Goal: Task Accomplishment & Management: Manage account settings

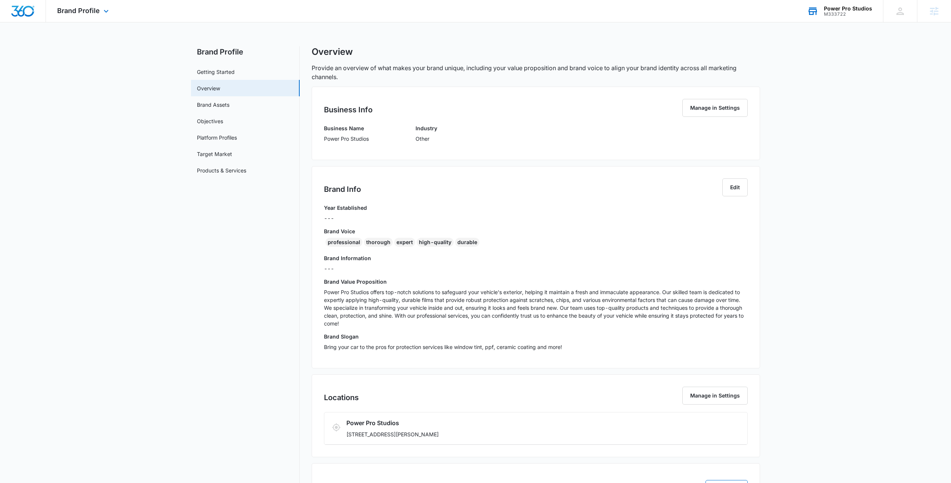
click at [850, 19] on div "Power Pro Studios M333722 Your Accounts View All" at bounding box center [839, 11] width 87 height 22
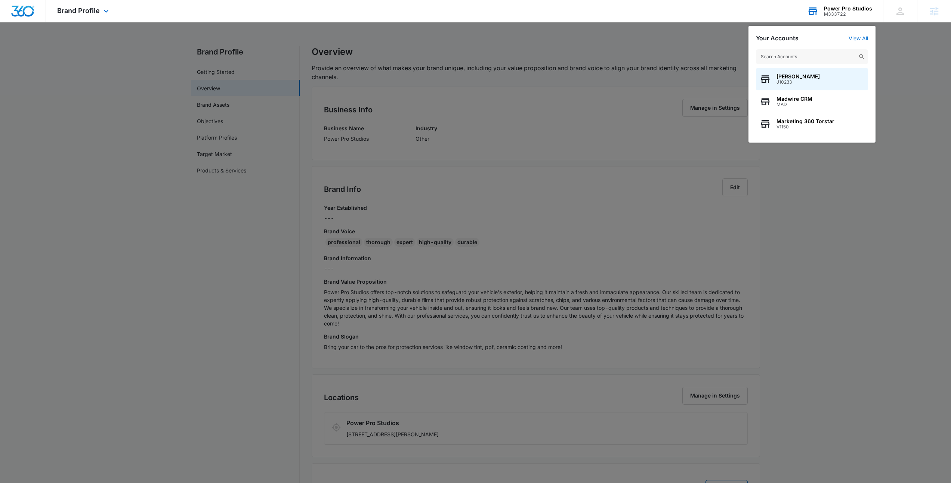
click at [773, 59] on input "text" at bounding box center [812, 56] width 112 height 15
type input "Thermal"
click at [806, 126] on span "M335605" at bounding box center [803, 126] width 55 height 5
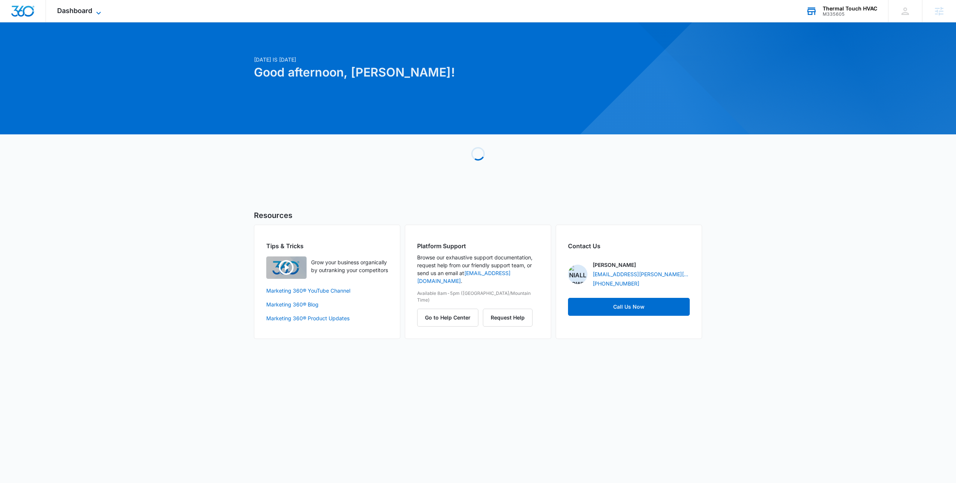
click at [99, 15] on icon at bounding box center [98, 13] width 9 height 9
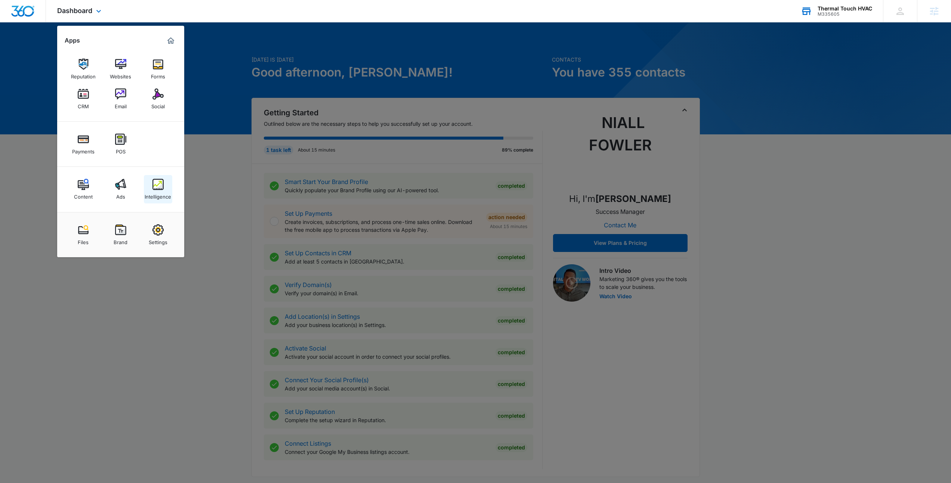
scroll to position [1, 0]
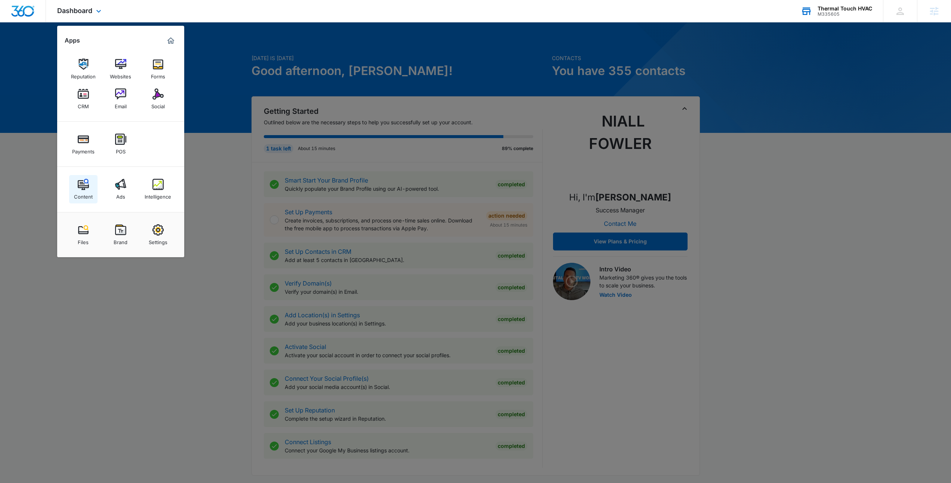
click at [84, 186] on img at bounding box center [83, 184] width 11 height 11
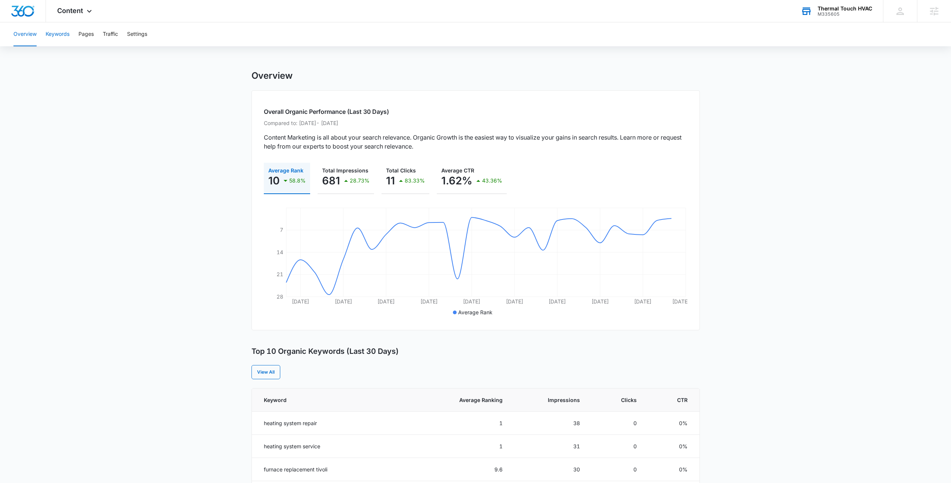
click at [58, 34] on button "Keywords" at bounding box center [58, 34] width 24 height 24
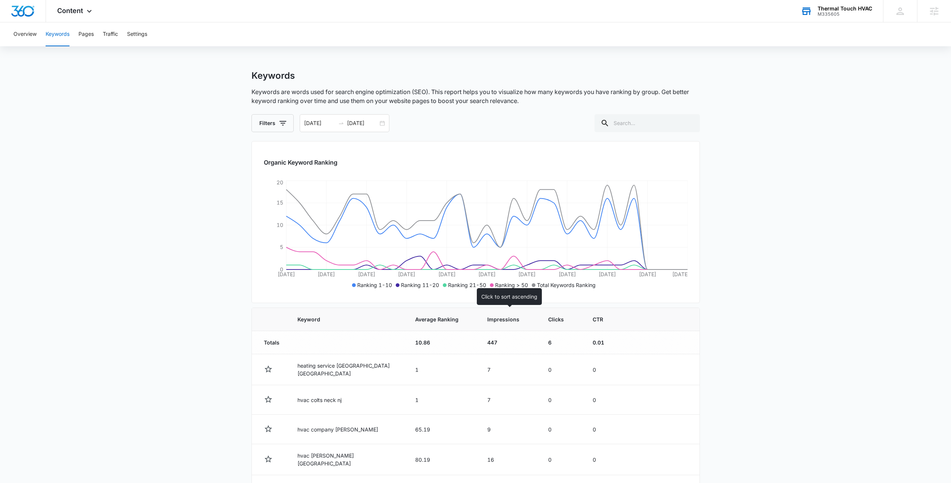
click at [504, 318] on span "Impressions" at bounding box center [503, 320] width 32 height 8
click at [506, 320] on span "Impressions" at bounding box center [503, 320] width 32 height 8
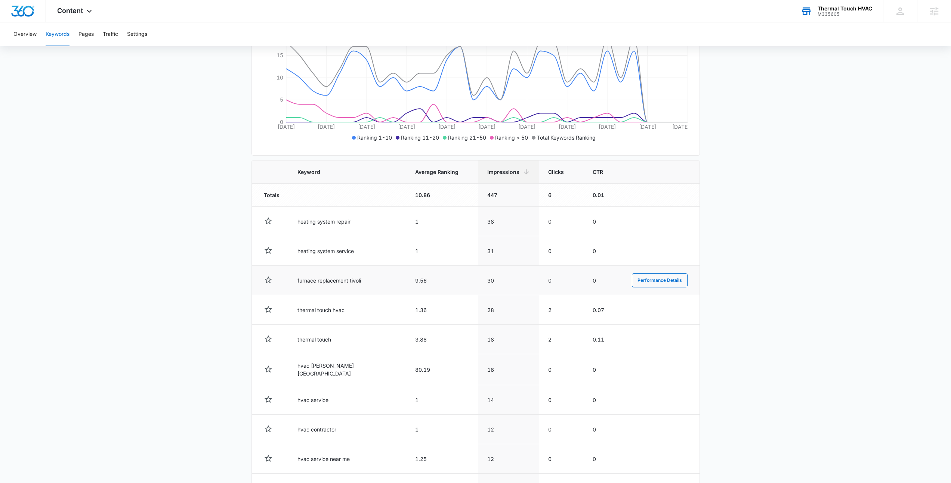
scroll to position [149, 0]
drag, startPoint x: 295, startPoint y: 281, endPoint x: 352, endPoint y: 284, distance: 56.9
click at [352, 284] on td "furnace replacement tivoli" at bounding box center [347, 279] width 118 height 30
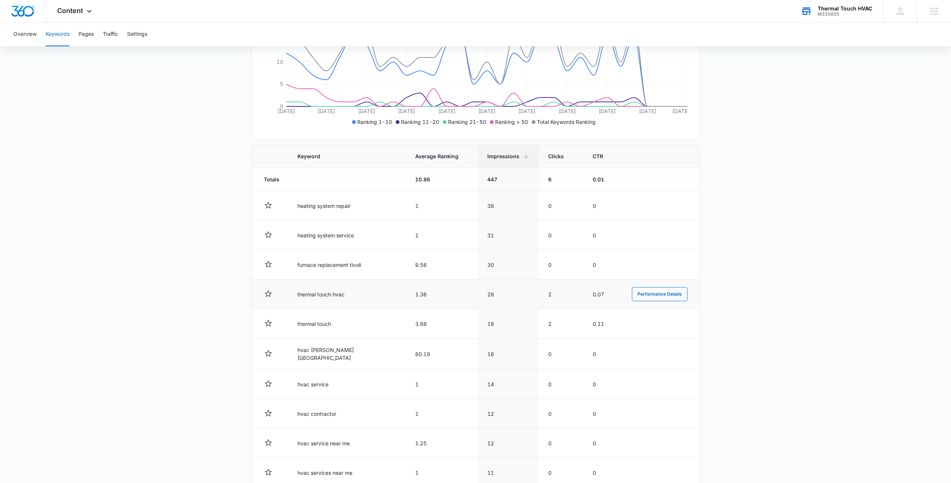
scroll to position [164, 0]
drag, startPoint x: 354, startPoint y: 294, endPoint x: 375, endPoint y: 295, distance: 21.3
click at [375, 295] on td "thermal touch hvac" at bounding box center [347, 294] width 118 height 30
drag, startPoint x: 319, startPoint y: 333, endPoint x: 344, endPoint y: 352, distance: 31.0
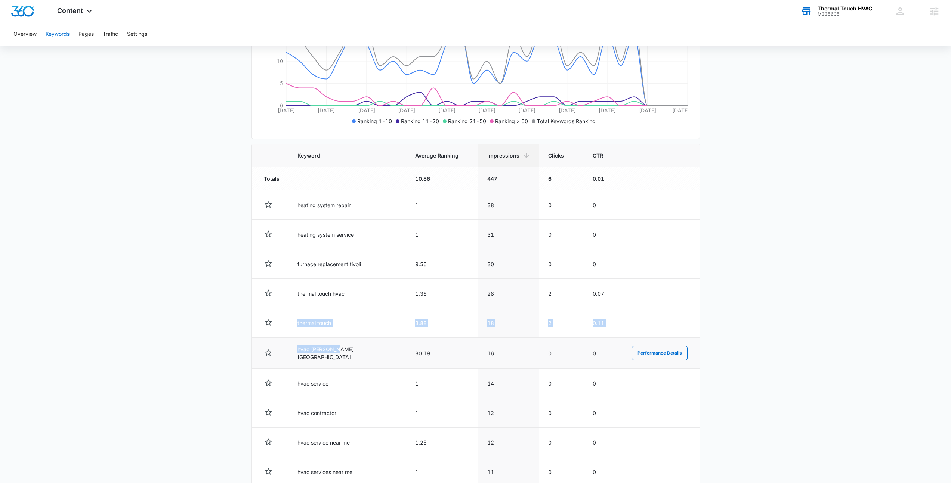
click at [344, 352] on tbody "Totals 10.86 447 6 0.01 heating system repair 1 38 0 0 Performance Details heat…" at bounding box center [476, 327] width 448 height 320
click at [345, 352] on td "hvac howell nj" at bounding box center [347, 353] width 118 height 31
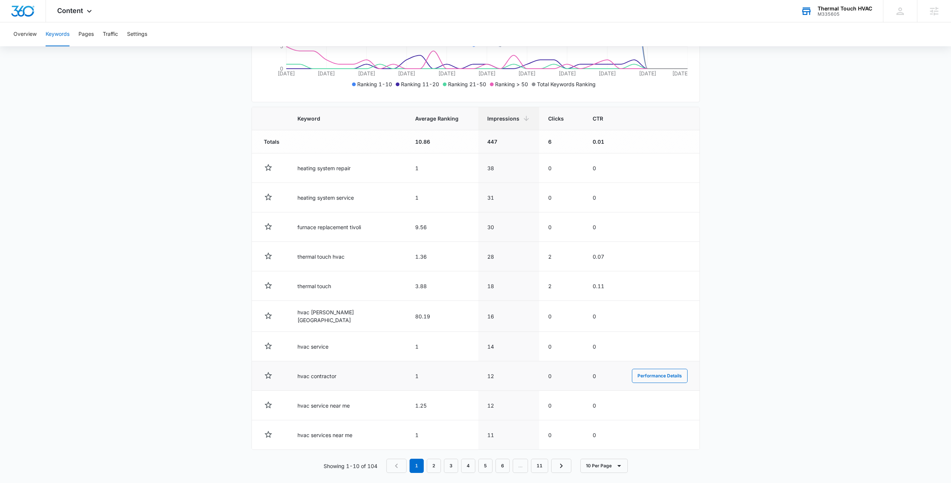
scroll to position [207, 0]
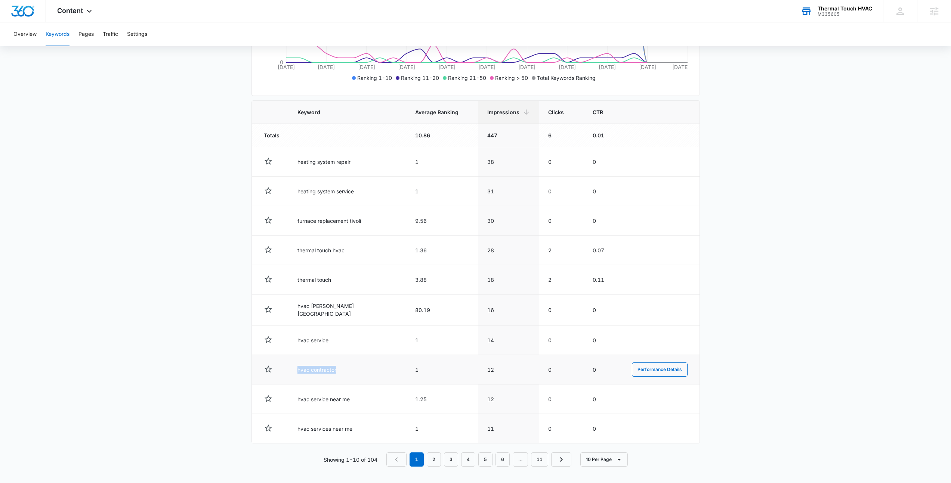
drag, startPoint x: 294, startPoint y: 367, endPoint x: 371, endPoint y: 371, distance: 77.5
click at [371, 371] on td "hvac contractor" at bounding box center [347, 370] width 118 height 30
click at [372, 371] on td "hvac contractor" at bounding box center [347, 370] width 118 height 30
drag, startPoint x: 327, startPoint y: 225, endPoint x: 363, endPoint y: 225, distance: 36.2
click at [363, 225] on td "furnace replacement tivoli" at bounding box center [347, 221] width 118 height 30
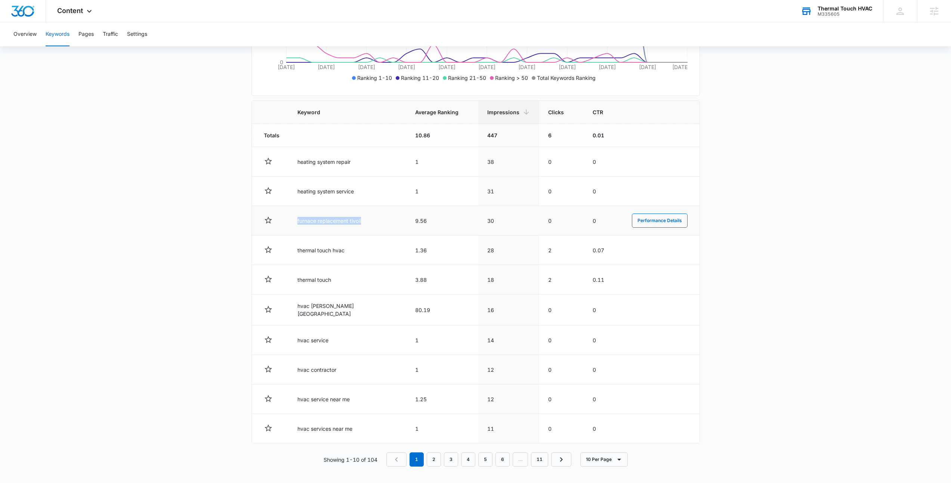
click at [363, 225] on td "furnace replacement tivoli" at bounding box center [347, 221] width 118 height 30
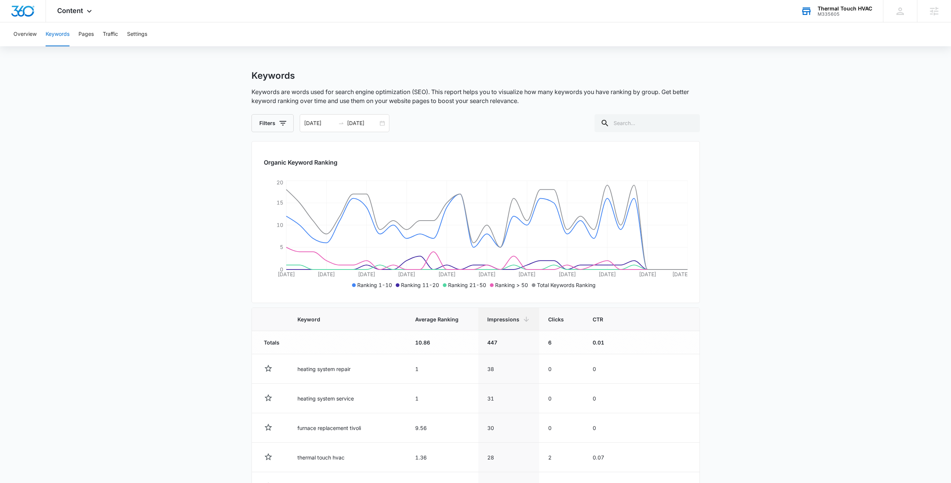
click at [716, 232] on main "Keywords Keywords are words used for search engine optimization (SEO). This rep…" at bounding box center [475, 381] width 951 height 622
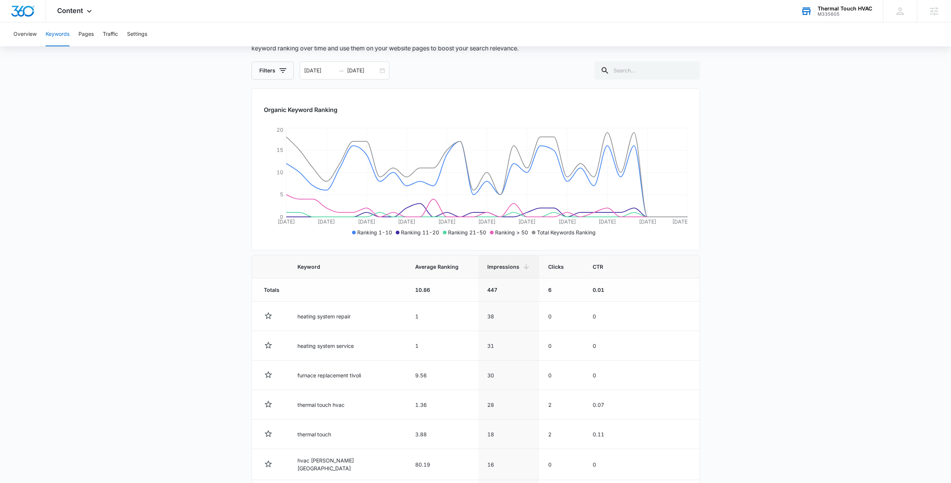
scroll to position [59, 0]
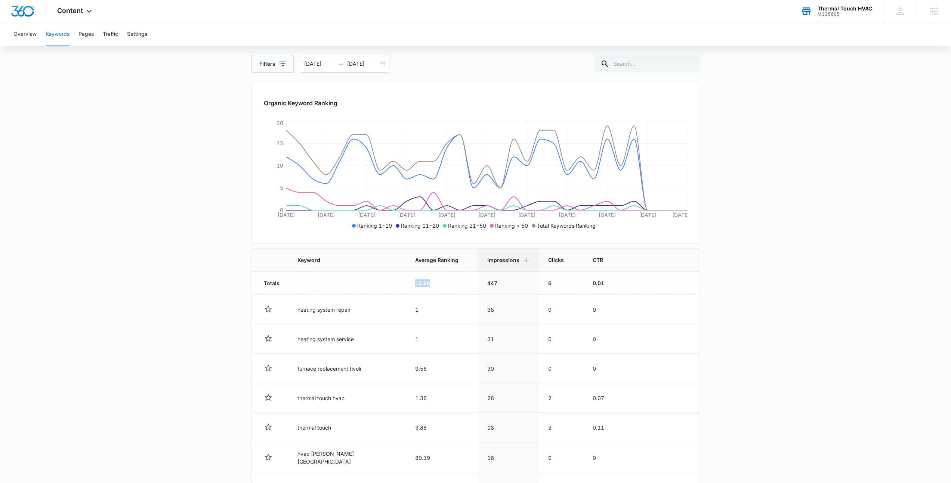
drag, startPoint x: 390, startPoint y: 282, endPoint x: 409, endPoint y: 287, distance: 20.4
click at [409, 287] on td "10.86" at bounding box center [442, 283] width 72 height 23
drag, startPoint x: 411, startPoint y: 283, endPoint x: 391, endPoint y: 284, distance: 19.4
click at [406, 284] on td "10.86" at bounding box center [442, 283] width 72 height 23
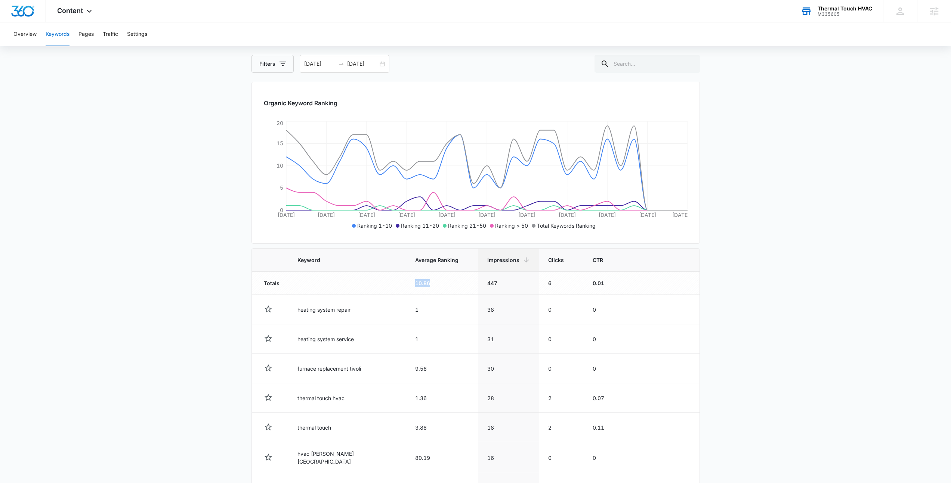
click at [406, 284] on td "10.86" at bounding box center [442, 283] width 72 height 23
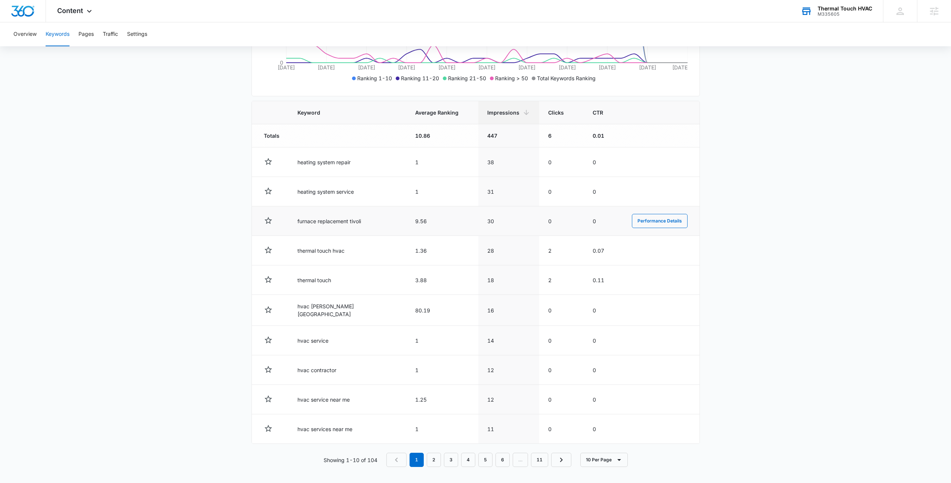
scroll to position [207, 0]
click at [437, 459] on link "2" at bounding box center [434, 460] width 14 height 14
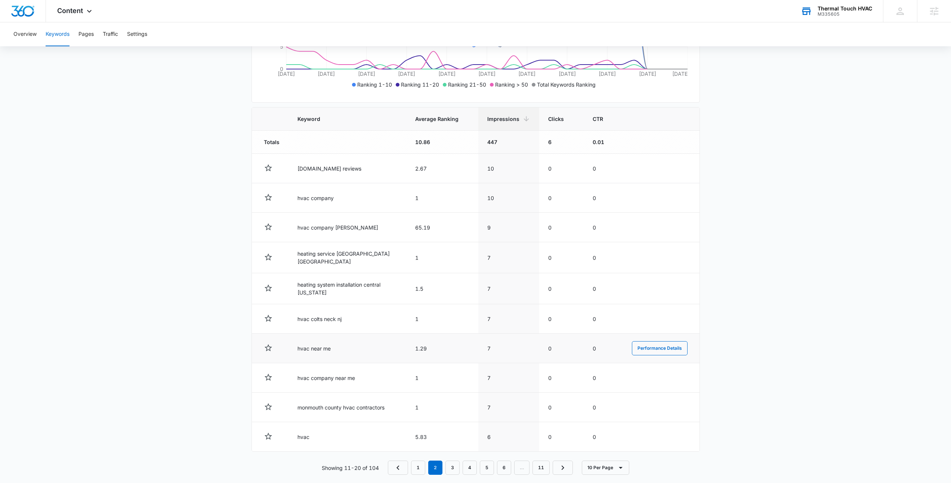
scroll to position [209, 0]
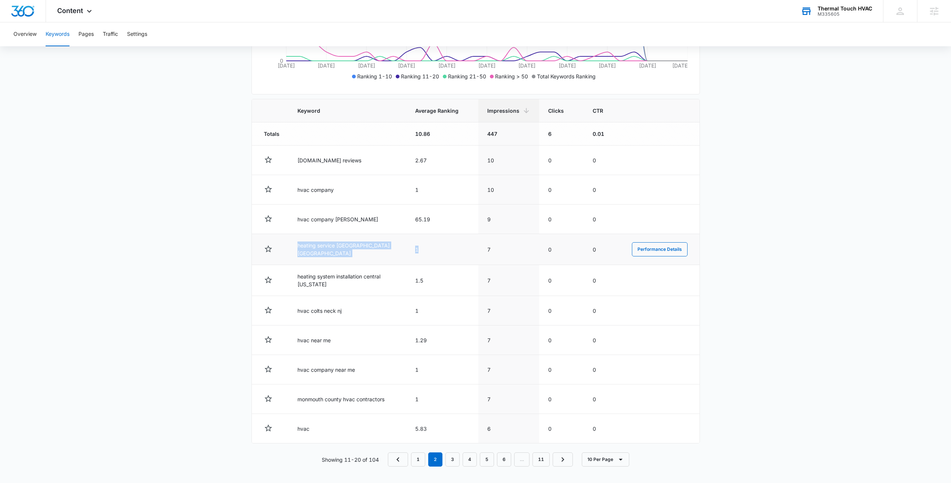
drag, startPoint x: 425, startPoint y: 246, endPoint x: 388, endPoint y: 244, distance: 36.7
click at [283, 253] on tr "heating service monmouth county nj 1 7 0 0 Performance Details" at bounding box center [476, 249] width 448 height 31
drag, startPoint x: 430, startPoint y: 198, endPoint x: 412, endPoint y: 191, distance: 19.6
click at [412, 191] on td "1" at bounding box center [442, 190] width 72 height 30
drag, startPoint x: 500, startPoint y: 190, endPoint x: 472, endPoint y: 195, distance: 28.4
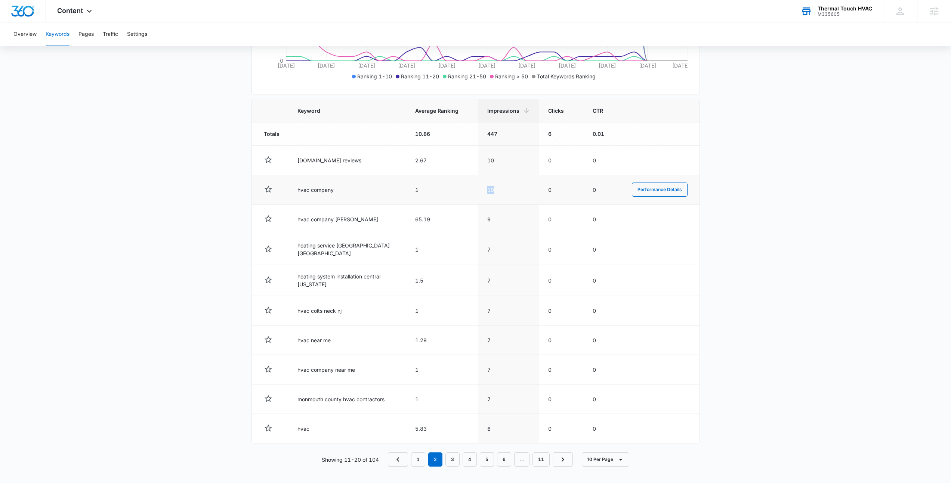
click at [472, 195] on tr "hvac company 1 10 0 0 Performance Details" at bounding box center [476, 190] width 448 height 30
click at [507, 192] on td "10" at bounding box center [508, 190] width 61 height 30
drag, startPoint x: 495, startPoint y: 192, endPoint x: 483, endPoint y: 191, distance: 12.0
click at [483, 191] on td "10" at bounding box center [508, 190] width 61 height 30
drag, startPoint x: 286, startPoint y: 191, endPoint x: 428, endPoint y: 197, distance: 141.7
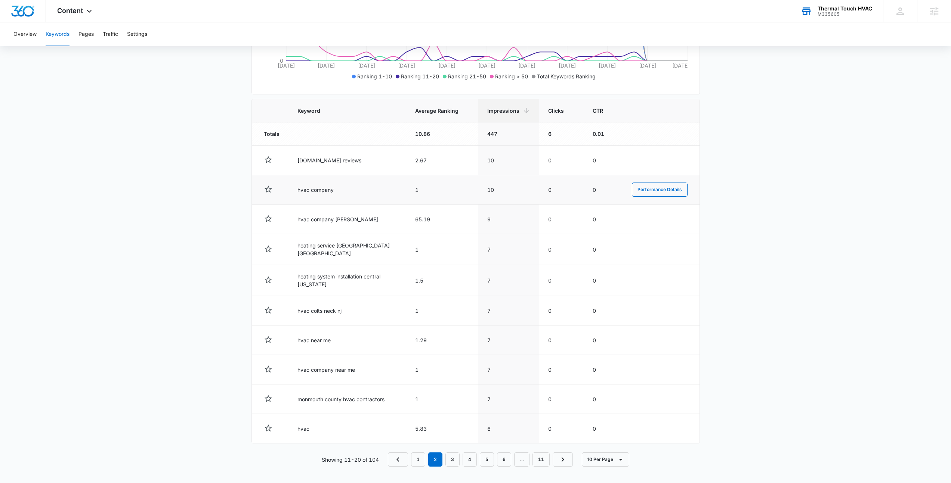
click at [353, 195] on td "hvac company" at bounding box center [347, 190] width 118 height 30
drag, startPoint x: 402, startPoint y: 193, endPoint x: 416, endPoint y: 225, distance: 34.4
click at [395, 193] on tr "hvac company 1 10 0 0 Performance Details" at bounding box center [476, 190] width 448 height 30
click at [450, 195] on td "1" at bounding box center [442, 190] width 72 height 30
click at [415, 462] on link "1" at bounding box center [418, 460] width 14 height 14
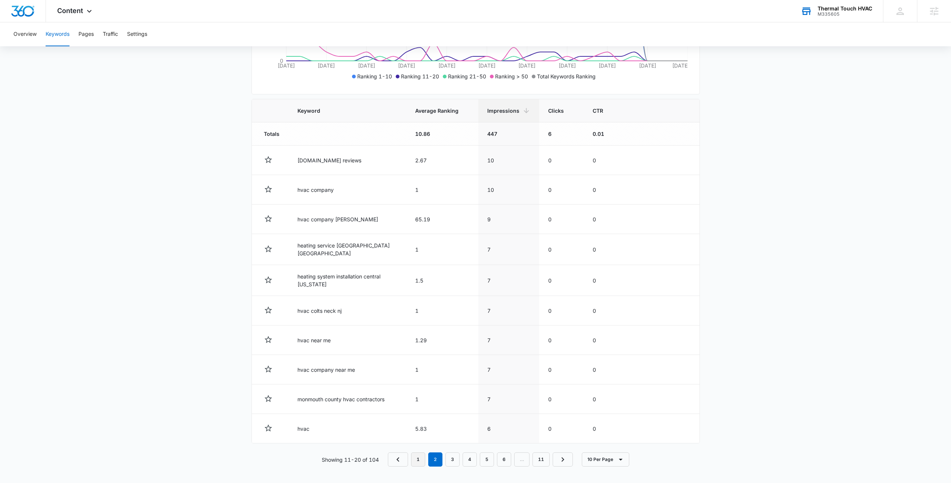
scroll to position [207, 0]
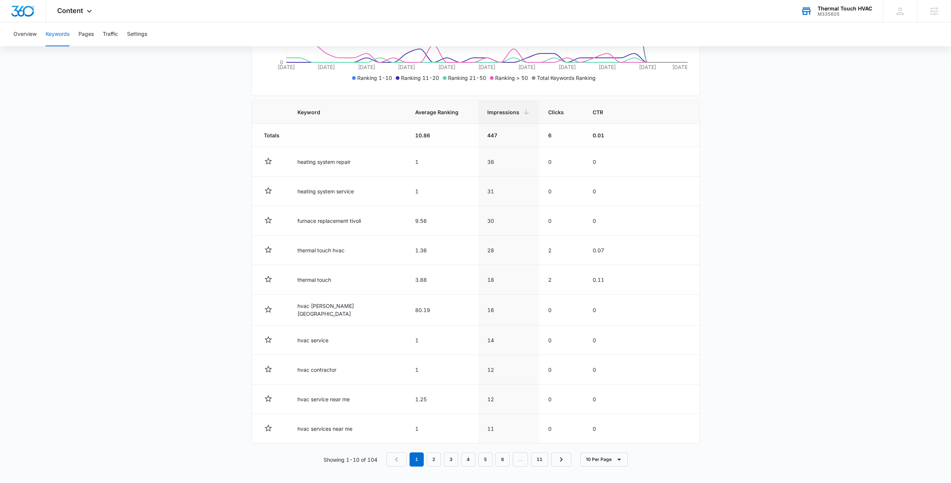
click at [841, 153] on main "Keywords Keywords are words used for search engine optimization (SEO). This rep…" at bounding box center [475, 174] width 951 height 622
click at [820, 155] on main "Keywords Keywords are words used for search engine optimization (SEO). This rep…" at bounding box center [475, 174] width 951 height 622
click at [77, 16] on div "Content Apps Reputation Websites Forms CRM Email Social Payments POS Content Ad…" at bounding box center [75, 11] width 59 height 22
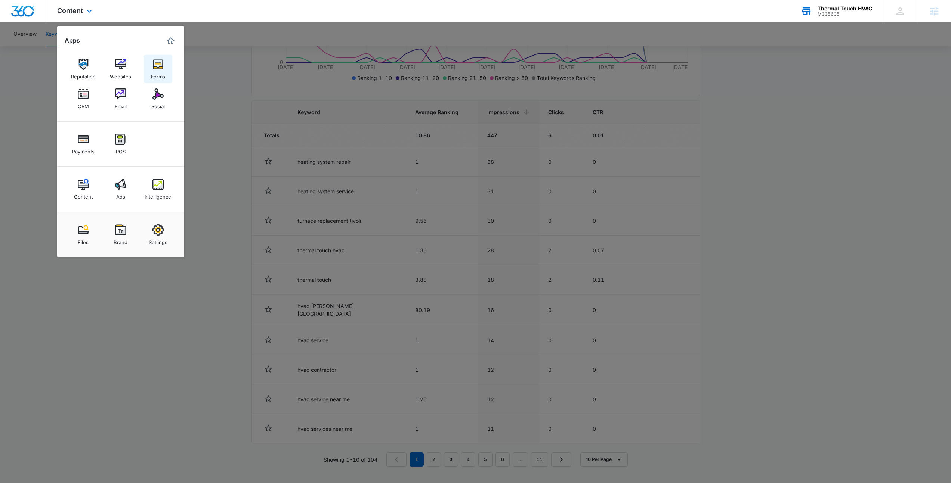
click at [167, 66] on link "Forms" at bounding box center [158, 69] width 28 height 28
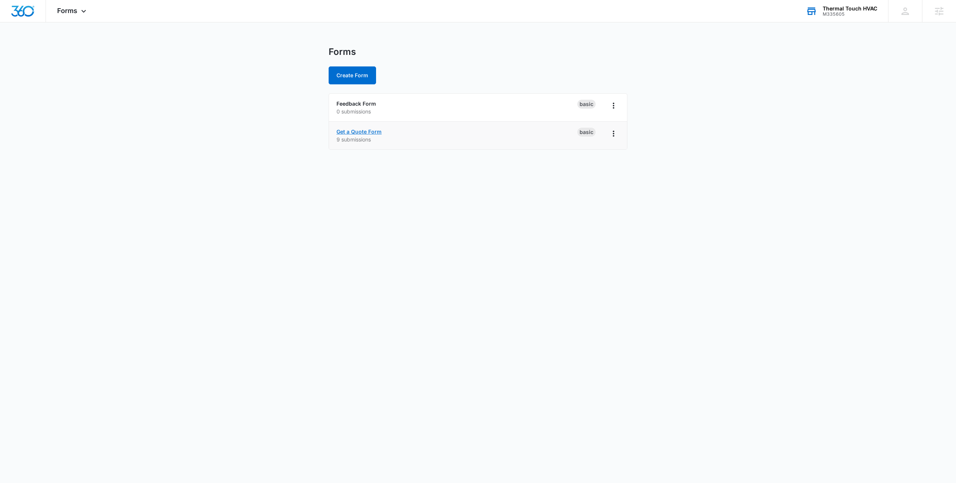
click at [368, 134] on link "Get a Quote Form" at bounding box center [359, 132] width 45 height 6
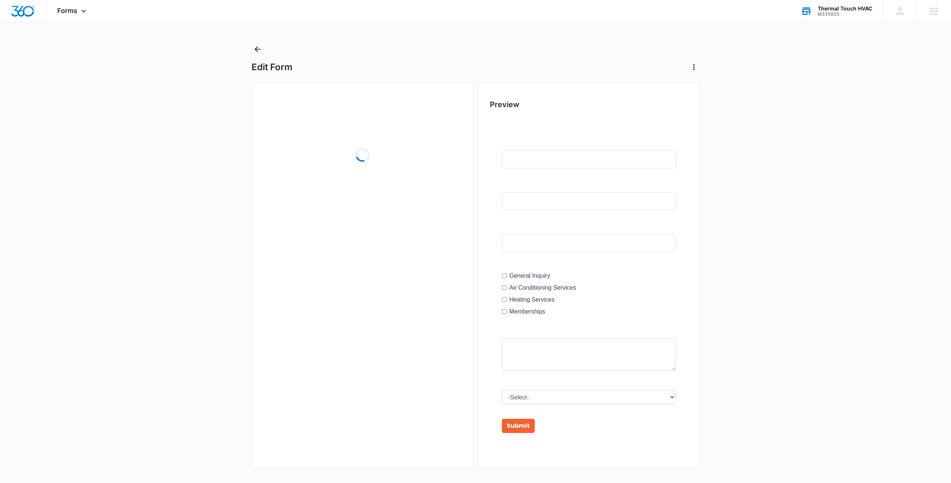
scroll to position [3, 0]
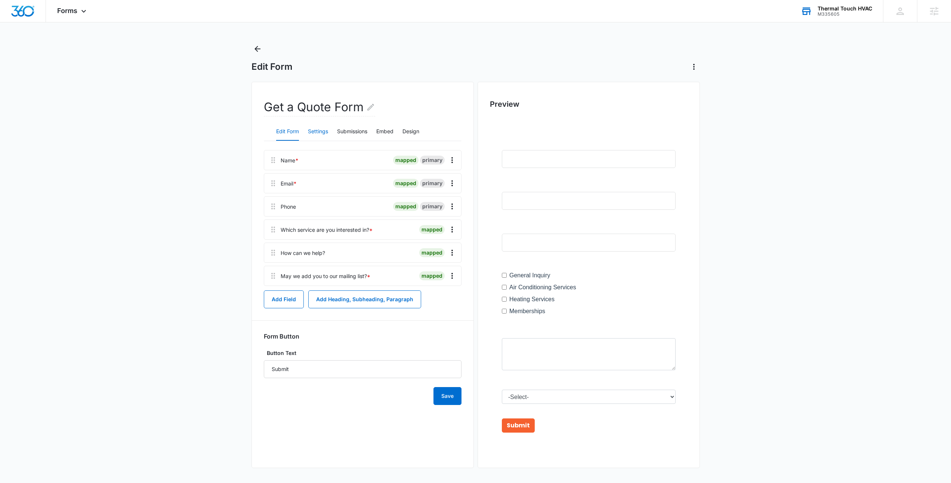
click at [321, 135] on button "Settings" at bounding box center [318, 132] width 20 height 18
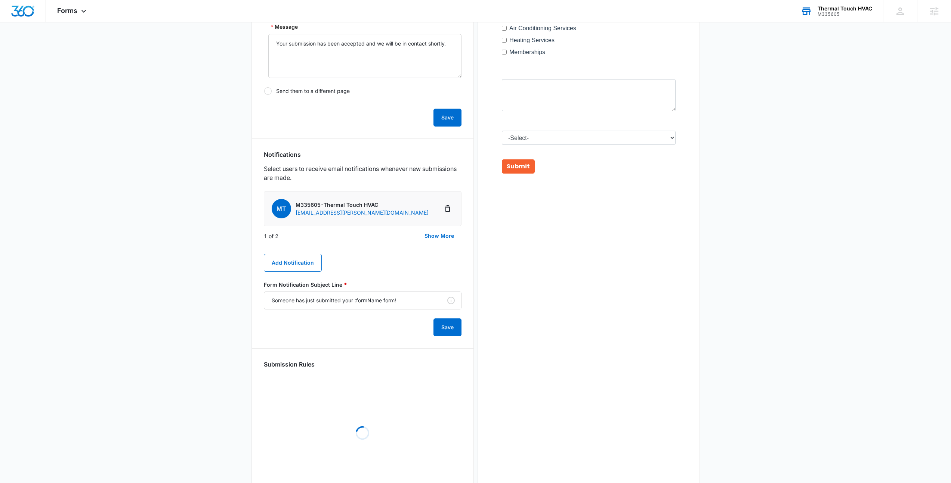
scroll to position [234, 0]
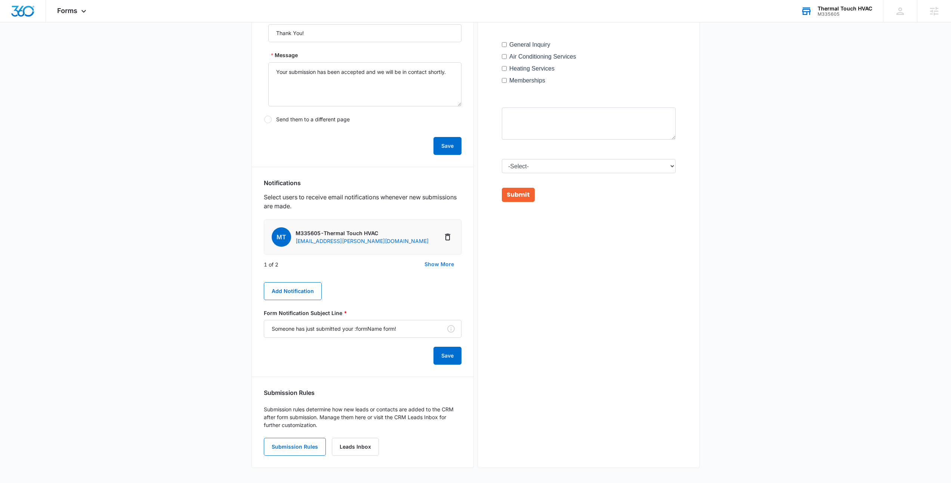
click at [445, 264] on button "Show More" at bounding box center [439, 265] width 44 height 18
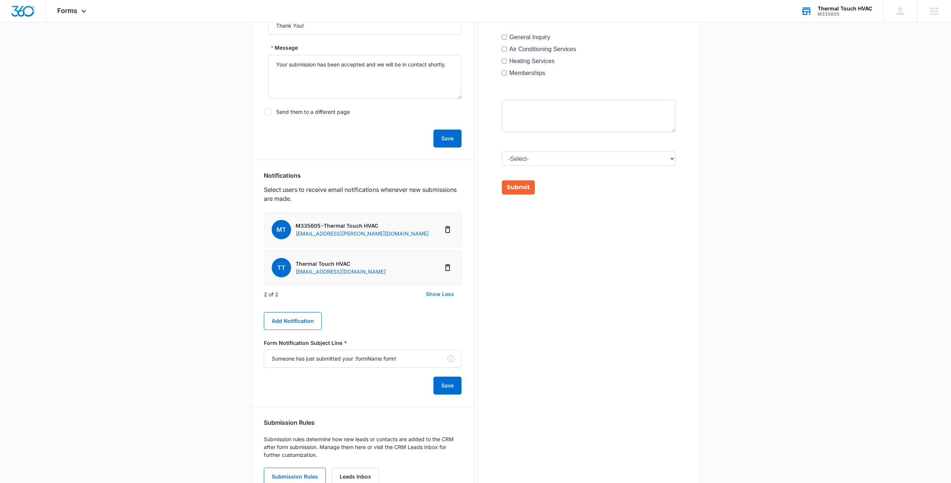
scroll to position [244, 0]
click at [318, 292] on div "2 of 2 Show Less" at bounding box center [363, 293] width 198 height 18
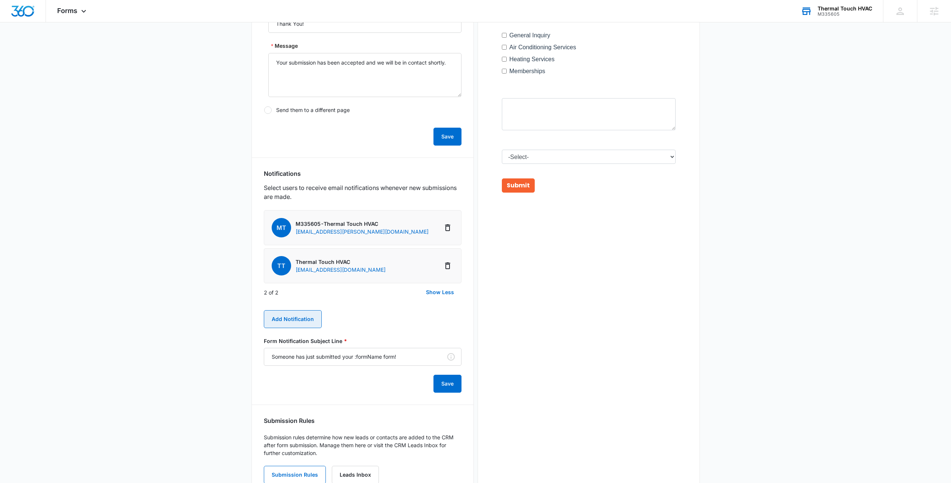
click at [310, 319] on button "Add Notification" at bounding box center [293, 319] width 58 height 18
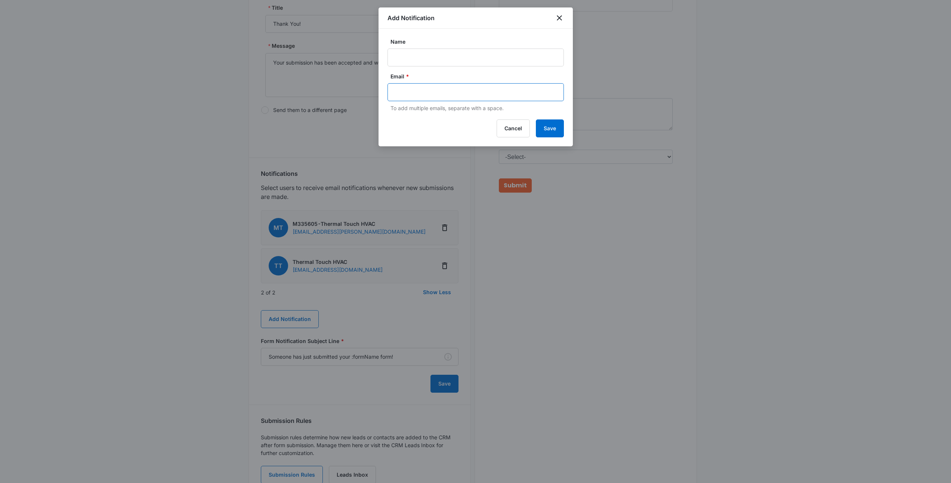
click at [437, 90] on input "text" at bounding box center [476, 92] width 162 height 11
click at [438, 92] on input "text" at bounding box center [476, 92] width 162 height 11
click at [414, 86] on div at bounding box center [475, 92] width 176 height 18
click at [414, 91] on input "text" at bounding box center [476, 92] width 162 height 11
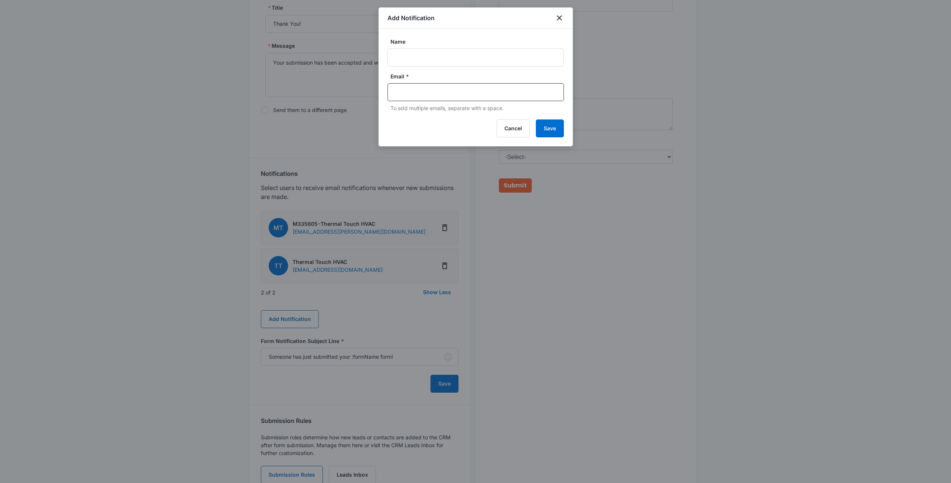
click at [425, 78] on label "Email *" at bounding box center [478, 76] width 176 height 8
click at [416, 101] on div "Email * To add multiple emails, separate with a space." at bounding box center [475, 92] width 176 height 40
click at [419, 93] on input "text" at bounding box center [476, 92] width 162 height 11
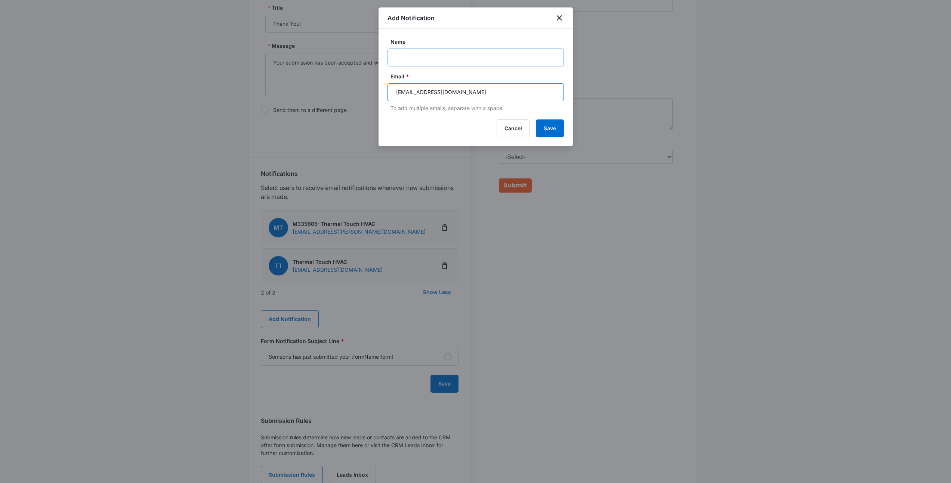
type input "cperry@thermaltouch.com"
click at [419, 61] on input "Name" at bounding box center [475, 58] width 176 height 18
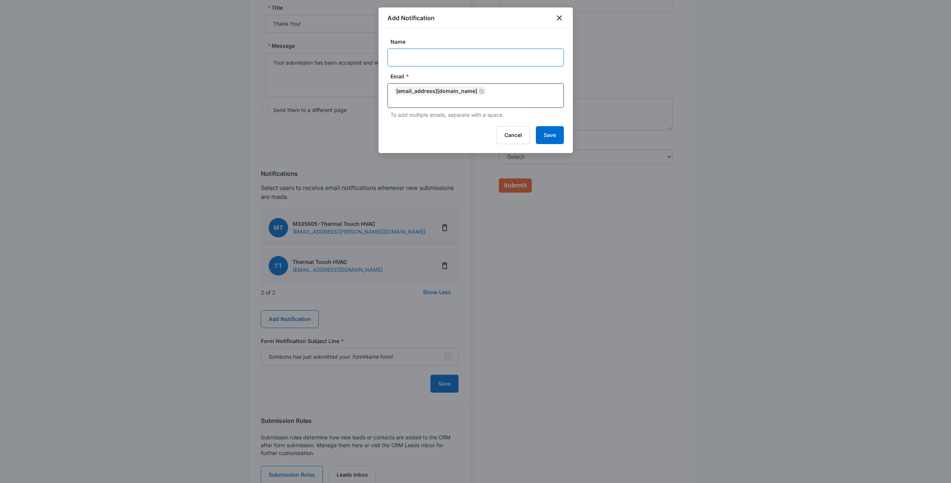
click at [424, 55] on input "Name" at bounding box center [475, 58] width 176 height 18
type input "Thermal Touch HVAC"
click at [543, 127] on button "Save" at bounding box center [550, 135] width 28 height 18
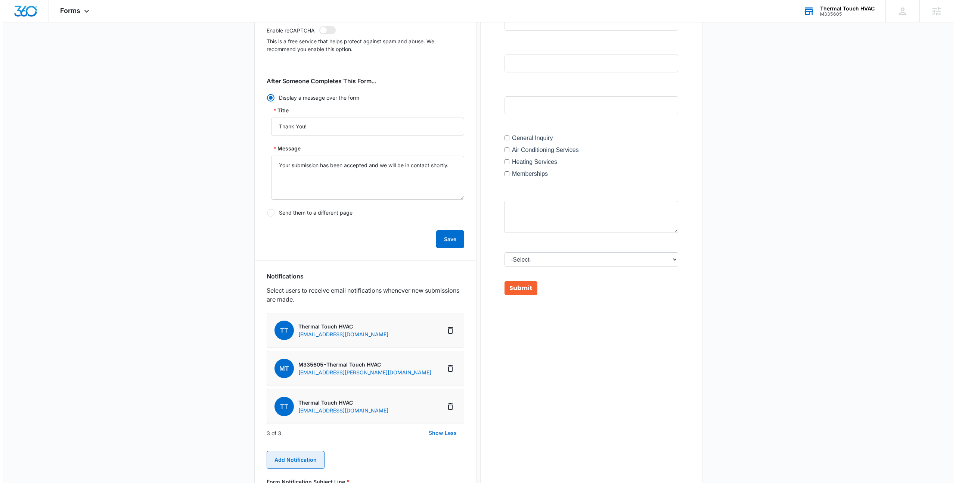
scroll to position [0, 0]
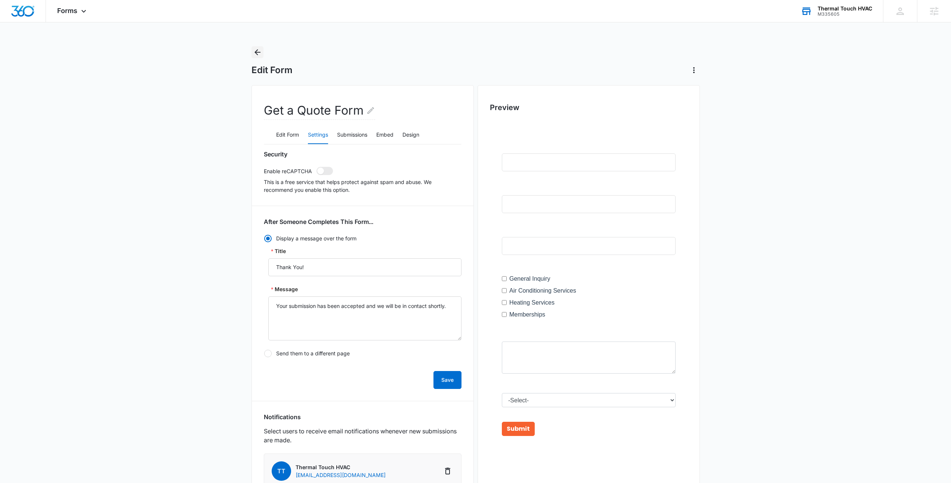
click at [260, 52] on icon "Back" at bounding box center [257, 52] width 9 height 9
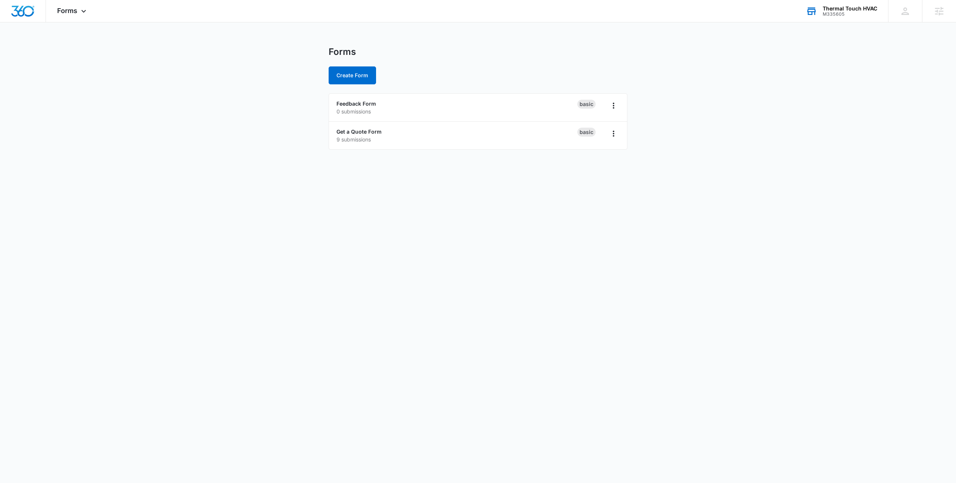
click at [181, 65] on main "Forms Create Form Feedback Form 0 submissions Basic Get a Quote Form 9 submissi…" at bounding box center [478, 102] width 956 height 112
click at [195, 94] on main "Forms Create Form Feedback Form 0 submissions Basic Get a Quote Form 9 submissi…" at bounding box center [478, 102] width 956 height 112
click at [301, 222] on body "Forms Apps Reputation Websites Forms CRM Email Social Payments POS Content Ads …" at bounding box center [478, 241] width 956 height 483
click at [396, 183] on body "Forms Apps Reputation Websites Forms CRM Email Social Payments POS Content Ads …" at bounding box center [478, 241] width 956 height 483
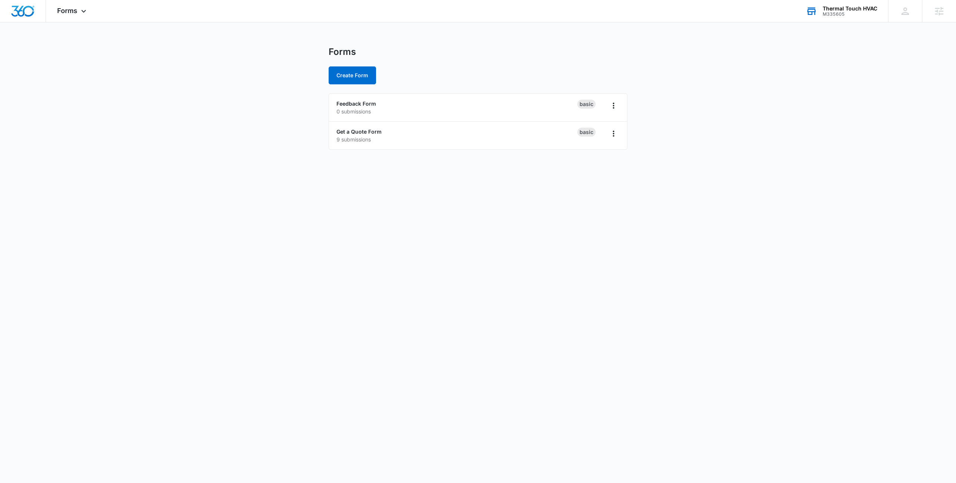
click at [742, 129] on main "Forms Create Form Feedback Form 0 submissions Basic Get a Quote Form 9 submissi…" at bounding box center [478, 102] width 956 height 112
click at [787, 161] on body "Forms Apps Reputation Websites Forms CRM Email Social Payments POS Content Ads …" at bounding box center [478, 241] width 956 height 483
click at [782, 218] on body "Forms Apps Reputation Websites Forms CRM Email Social Payments POS Content Ads …" at bounding box center [478, 241] width 956 height 483
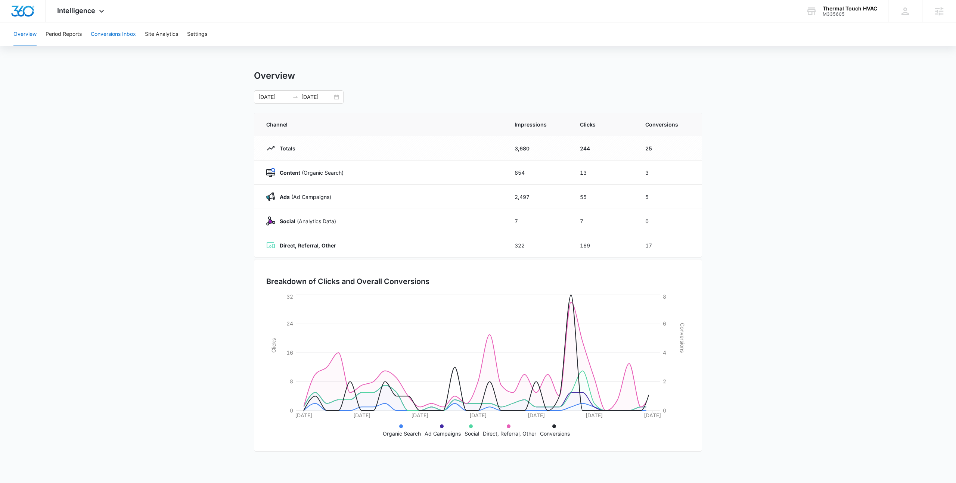
click at [127, 31] on button "Conversions Inbox" at bounding box center [113, 34] width 45 height 24
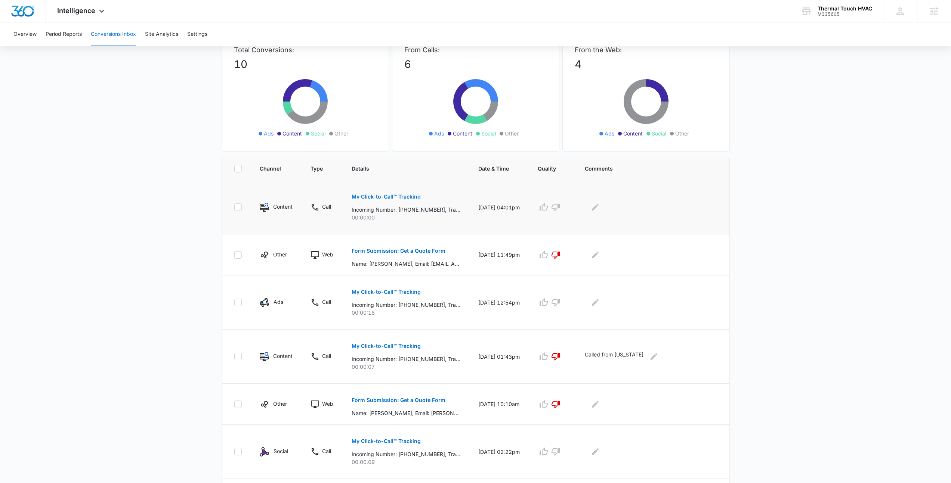
scroll to position [51, 0]
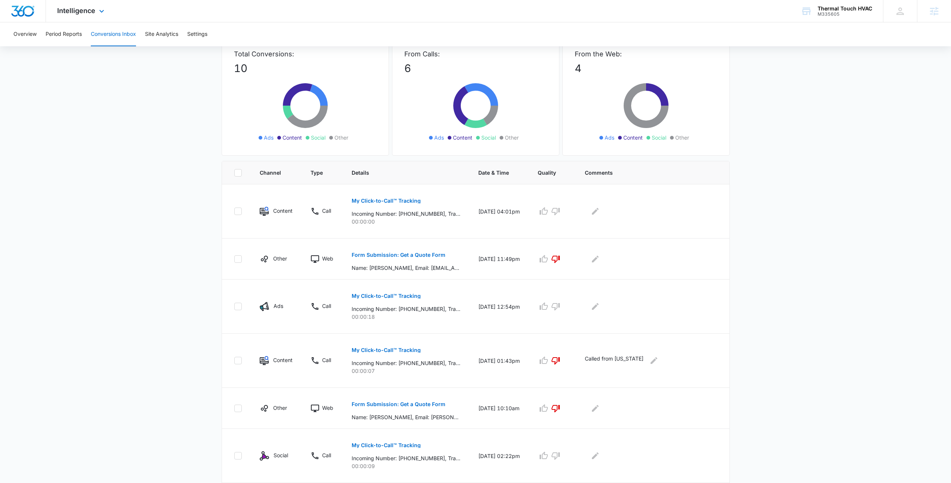
drag, startPoint x: 105, startPoint y: 168, endPoint x: 196, endPoint y: 22, distance: 173.0
click at [105, 168] on main "Filters 09/08/2025 10/08/2025 New Conversion Total Conversions: 10 Ads Content …" at bounding box center [475, 347] width 951 height 688
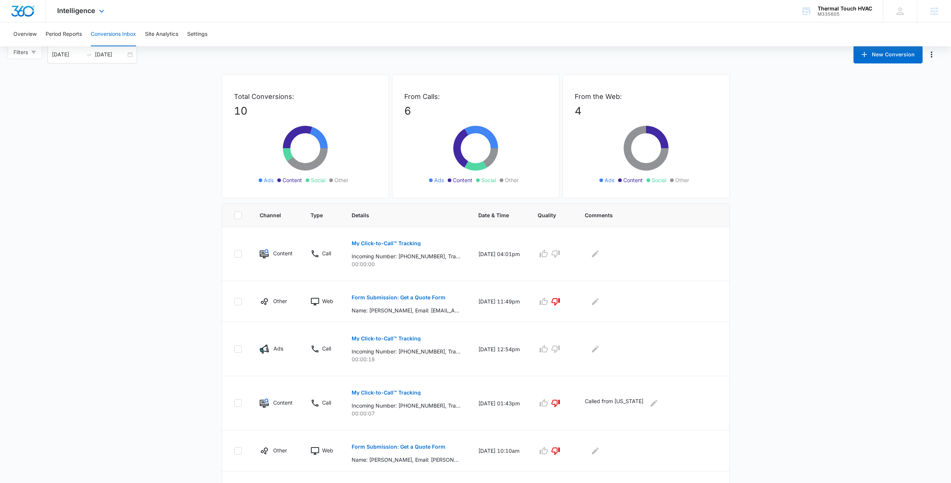
scroll to position [0, 0]
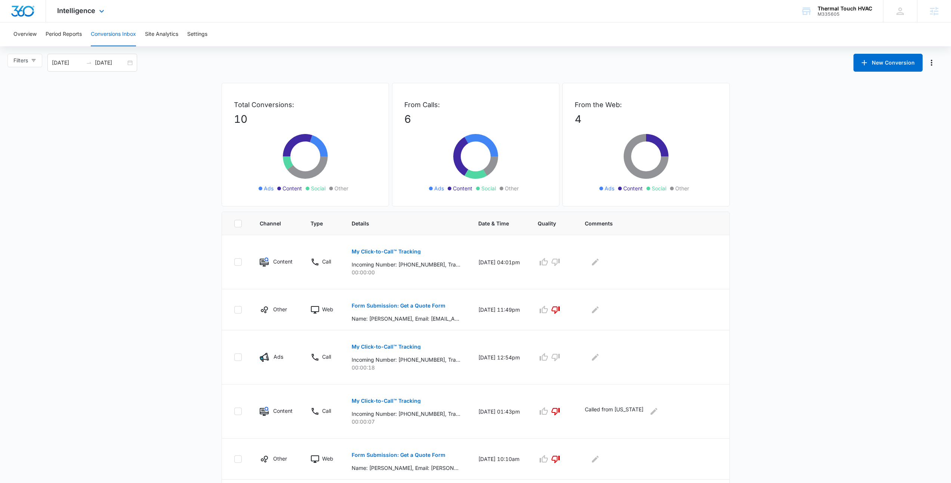
click at [340, 15] on div "Intelligence Apps Reputation Websites Forms CRM Email Social Payments POS Conte…" at bounding box center [475, 11] width 951 height 22
click at [261, 77] on main "Filters 09/08/2025 10/08/2025 New Conversion Total Conversions: 10 Ads Content …" at bounding box center [475, 398] width 951 height 688
click at [415, 81] on main "Filters 09/08/2025 10/08/2025 New Conversion Total Conversions: 10 Ads Content …" at bounding box center [475, 398] width 951 height 688
click at [169, 34] on button "Site Analytics" at bounding box center [161, 34] width 33 height 24
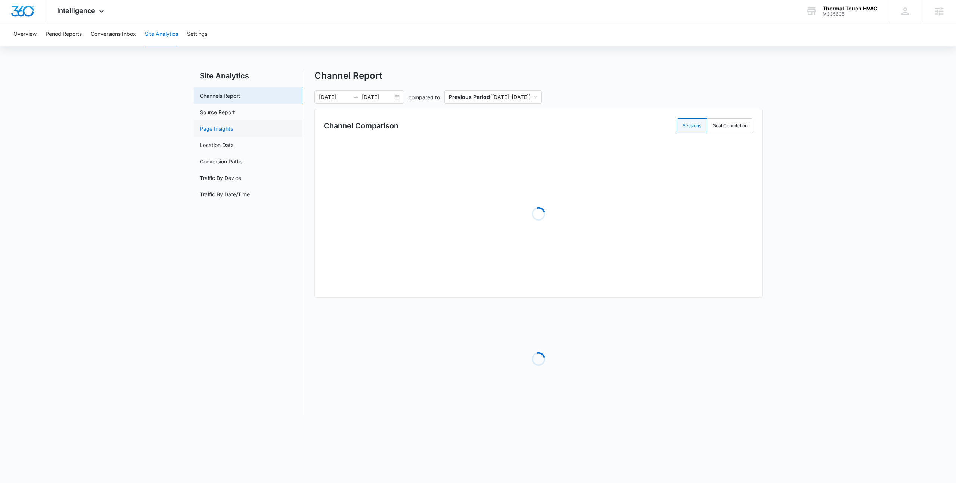
click at [233, 128] on link "Page Insights" at bounding box center [216, 129] width 33 height 8
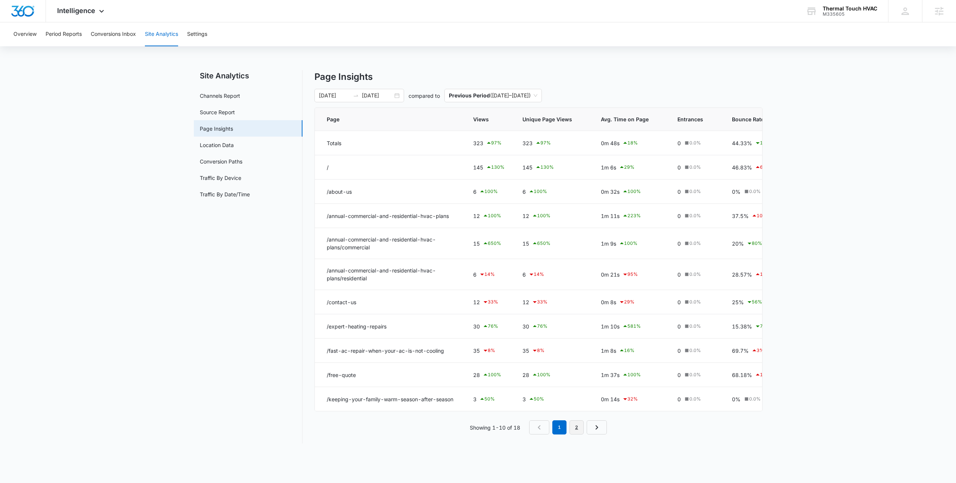
click at [576, 435] on link "2" at bounding box center [577, 428] width 14 height 14
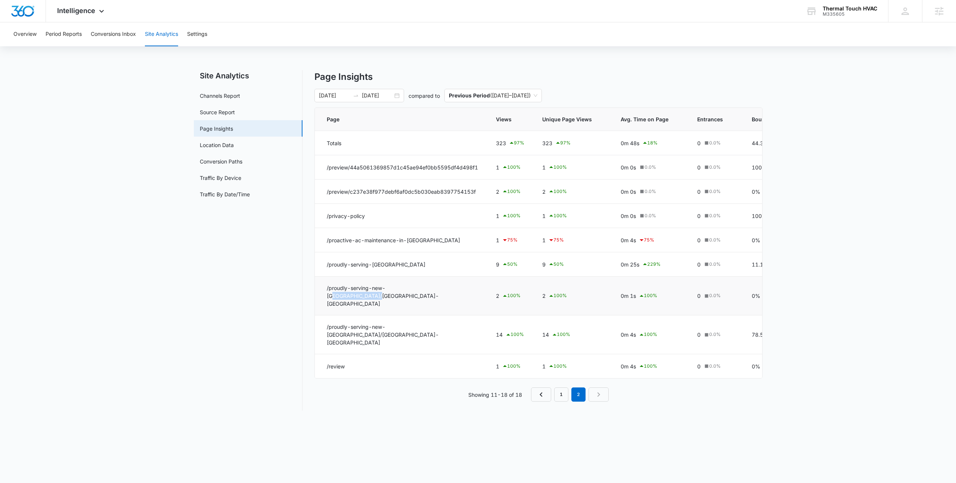
drag, startPoint x: 390, startPoint y: 288, endPoint x: 459, endPoint y: 293, distance: 69.7
click at [469, 294] on td "/proudly-serving-new-jersey/freehold-nj" at bounding box center [401, 296] width 172 height 39
drag, startPoint x: 459, startPoint y: 293, endPoint x: 518, endPoint y: 285, distance: 59.2
click at [465, 292] on td "/proudly-serving-new-jersey/freehold-nj" at bounding box center [401, 296] width 172 height 39
drag, startPoint x: 411, startPoint y: 316, endPoint x: 479, endPoint y: 313, distance: 68.8
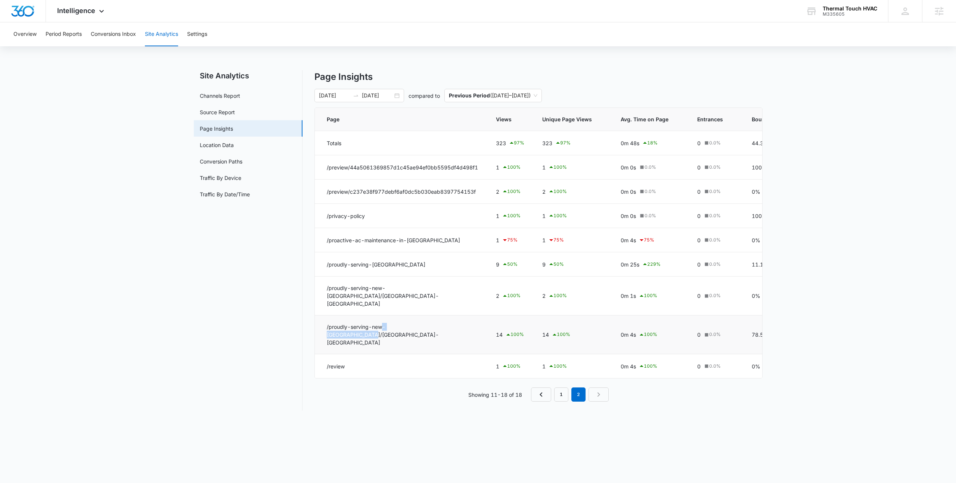
click at [479, 316] on td "/proudly-serving-new-jersey/howell-nj" at bounding box center [401, 335] width 172 height 39
drag, startPoint x: 492, startPoint y: 312, endPoint x: 644, endPoint y: 318, distance: 151.4
click at [644, 318] on tr "/proudly-serving-new-jersey/howell-nj 14 100 % 14 100 % 0m 4s 100 % 0 0.0 % 78.…" at bounding box center [612, 335] width 594 height 39
click at [644, 318] on td "0m 4s 100 %" at bounding box center [650, 335] width 77 height 39
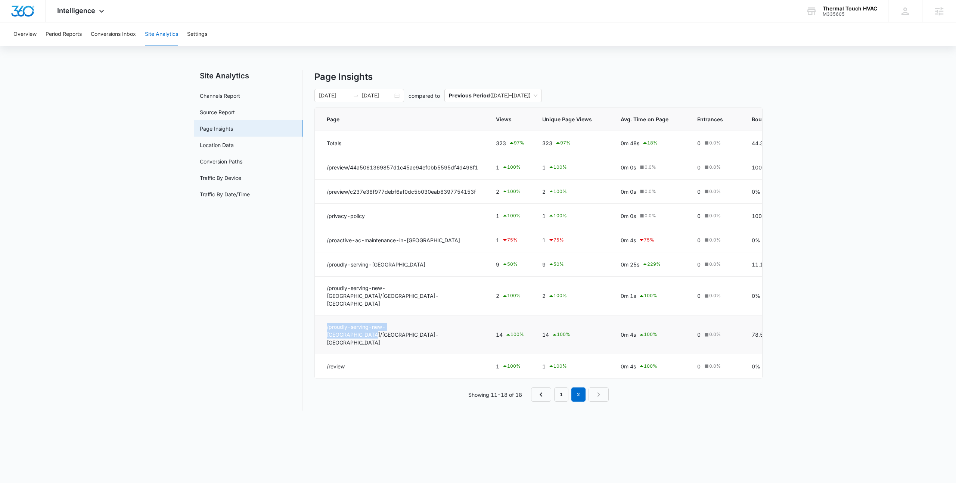
drag, startPoint x: 450, startPoint y: 315, endPoint x: 327, endPoint y: 317, distance: 122.9
click at [327, 317] on td "/proudly-serving-new-jersey/howell-nj" at bounding box center [401, 335] width 172 height 39
drag, startPoint x: 327, startPoint y: 317, endPoint x: 331, endPoint y: 316, distance: 3.8
click at [327, 317] on td "/proudly-serving-new-jersey/howell-nj" at bounding box center [401, 335] width 172 height 39
click at [529, 46] on div "Overview Period Reports Conversions Inbox Site Analytics Settings" at bounding box center [478, 34] width 938 height 24
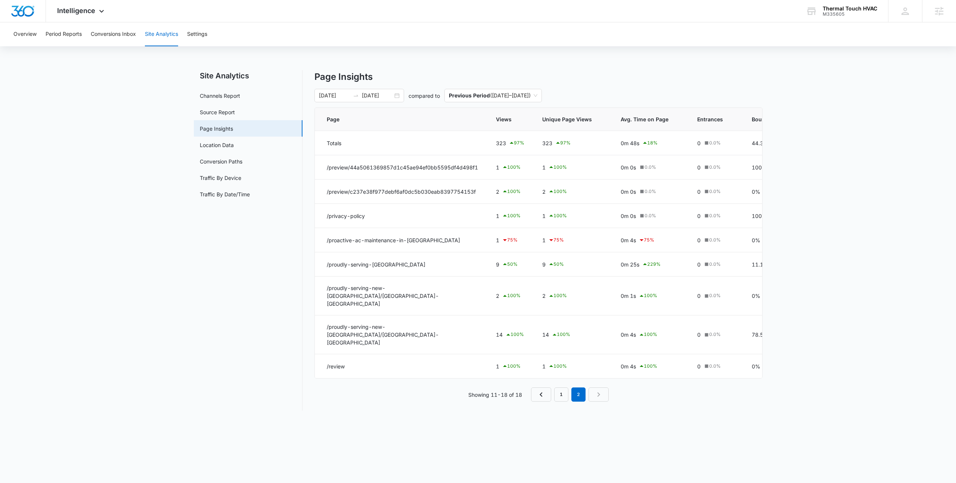
click at [529, 46] on div "Overview Period Reports Conversions Inbox Site Analytics Settings" at bounding box center [478, 34] width 938 height 24
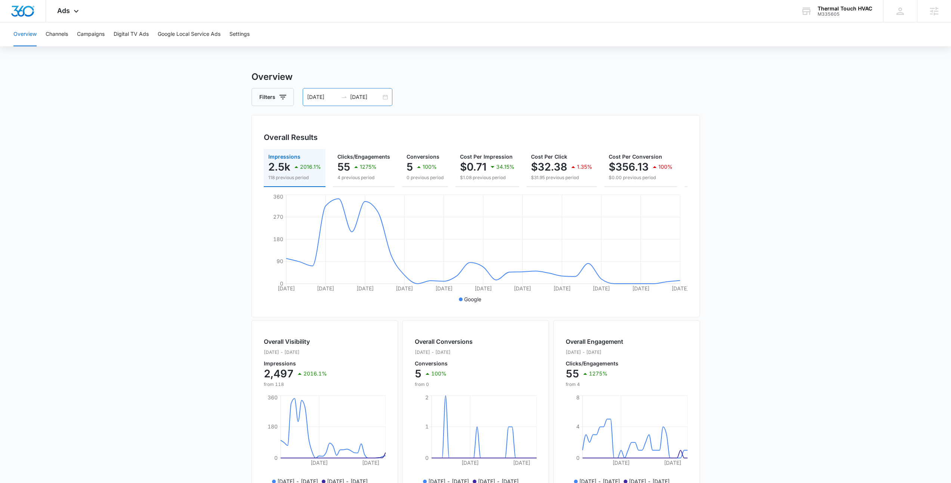
click at [381, 97] on div "09/01/2025 10/01/2025" at bounding box center [348, 97] width 90 height 18
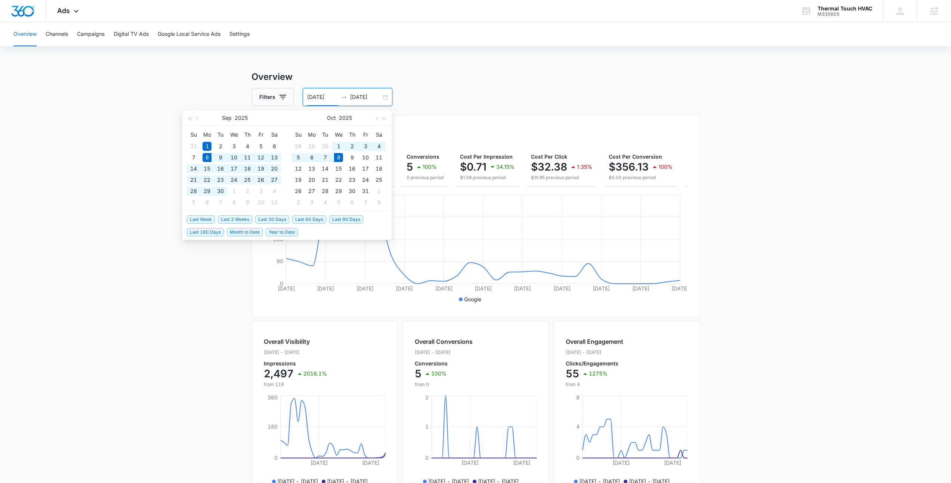
click at [273, 216] on span "Last 30 Days" at bounding box center [272, 220] width 34 height 8
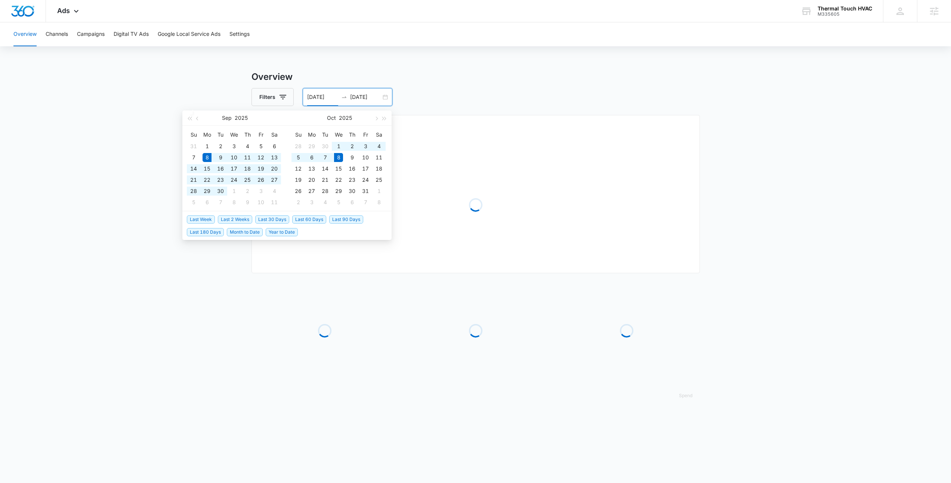
type input "09/08/2025"
type input "10/08/2025"
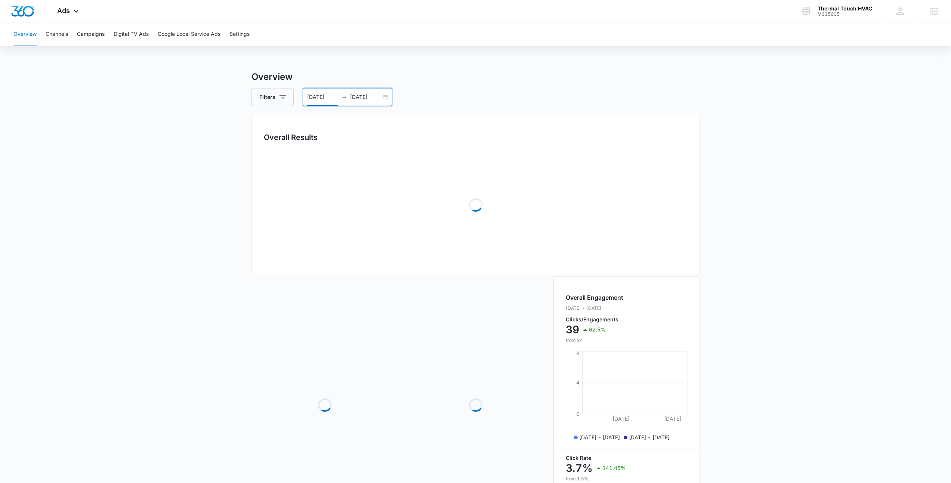
click at [508, 75] on h3 "Overview" at bounding box center [475, 76] width 448 height 13
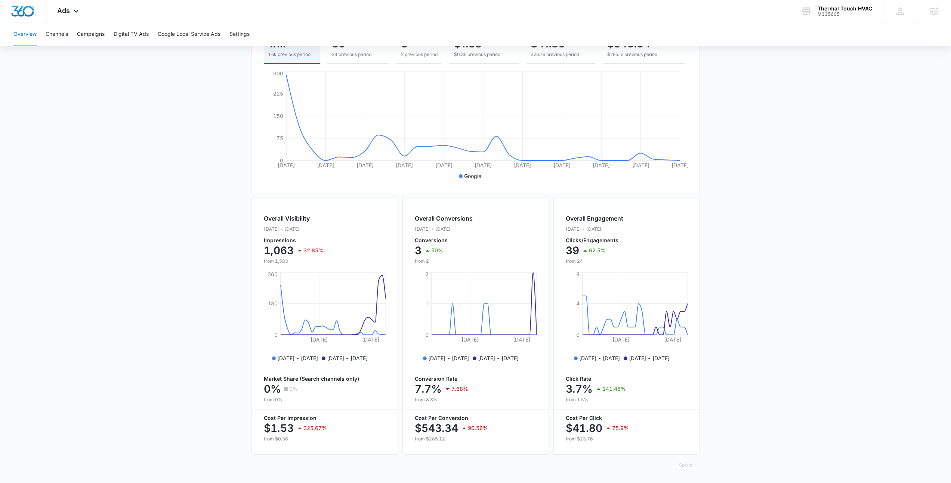
scroll to position [129, 0]
drag, startPoint x: 566, startPoint y: 383, endPoint x: 596, endPoint y: 399, distance: 33.9
click at [596, 399] on div "Click Rate 3.7% 141.45% from 1.5%" at bounding box center [627, 390] width 122 height 27
click at [596, 399] on p "from 1.5%" at bounding box center [627, 400] width 122 height 7
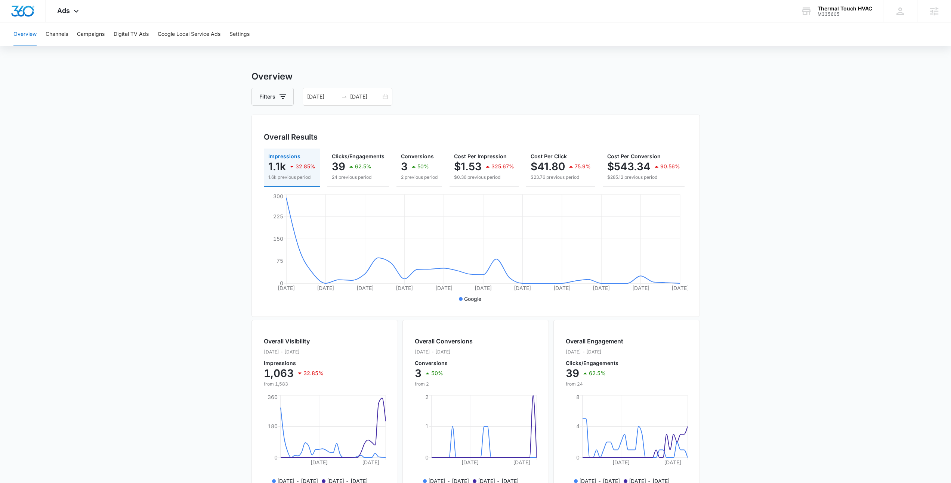
scroll to position [0, 0]
click at [183, 162] on main "Overview Filters 09/08/2025 10/08/2025 Overall Results Impressions 1.1k 32.85% …" at bounding box center [475, 338] width 951 height 536
click at [689, 274] on div "Overall Results Impressions 1.1k 32.85% 1.6k previous period Clicks/Engagements…" at bounding box center [475, 216] width 448 height 202
click at [120, 173] on main "Overview Filters 09/08/2025 10/08/2025 Overall Results Impressions 1.1k 32.85% …" at bounding box center [475, 338] width 951 height 536
click at [218, 254] on main "Overview Filters 09/08/2025 10/08/2025 Overall Results Impressions 1.1k 32.85% …" at bounding box center [475, 338] width 951 height 536
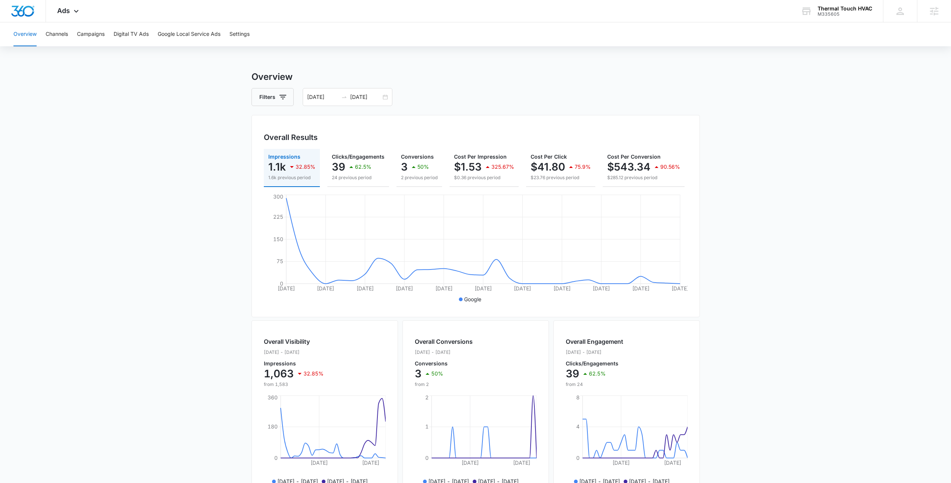
click at [745, 165] on main "Overview Filters 09/08/2025 10/08/2025 Overall Results Impressions 1.1k 32.85% …" at bounding box center [475, 338] width 951 height 536
click at [242, 183] on main "Overview Filters 09/08/2025 10/08/2025 Overall Results Impressions 1.1k 32.85% …" at bounding box center [475, 338] width 951 height 536
click at [106, 153] on main "Overview Filters 09/08/2025 10/08/2025 Overall Results Impressions 1.1k 32.85% …" at bounding box center [475, 338] width 951 height 536
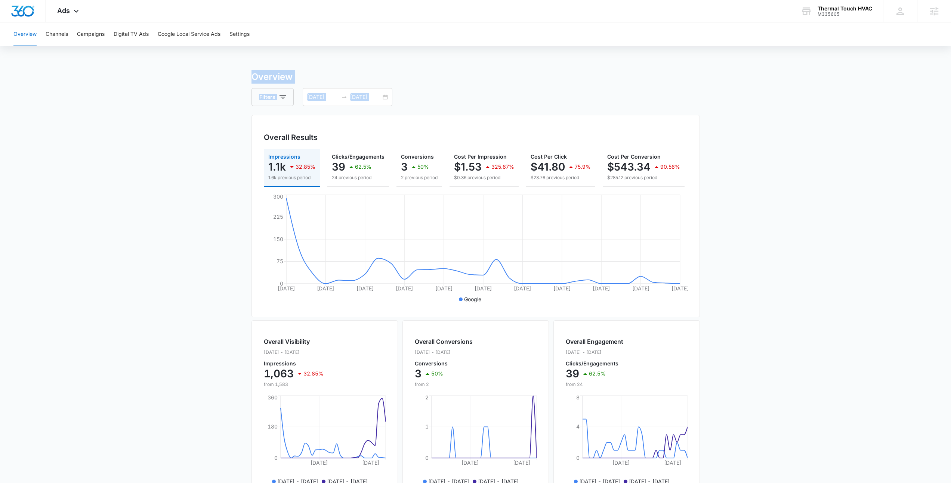
drag, startPoint x: 202, startPoint y: 73, endPoint x: 165, endPoint y: 66, distance: 37.7
click at [165, 66] on div "Overview Channels Campaigns Digital TV Ads Google Local Service Ads Settings Ov…" at bounding box center [475, 314] width 951 height 584
drag, startPoint x: 280, startPoint y: 87, endPoint x: 426, endPoint y: 101, distance: 146.8
click at [426, 101] on div "Overview Channels Campaigns Digital TV Ads Google Local Service Ads Settings Ov…" at bounding box center [475, 314] width 951 height 584
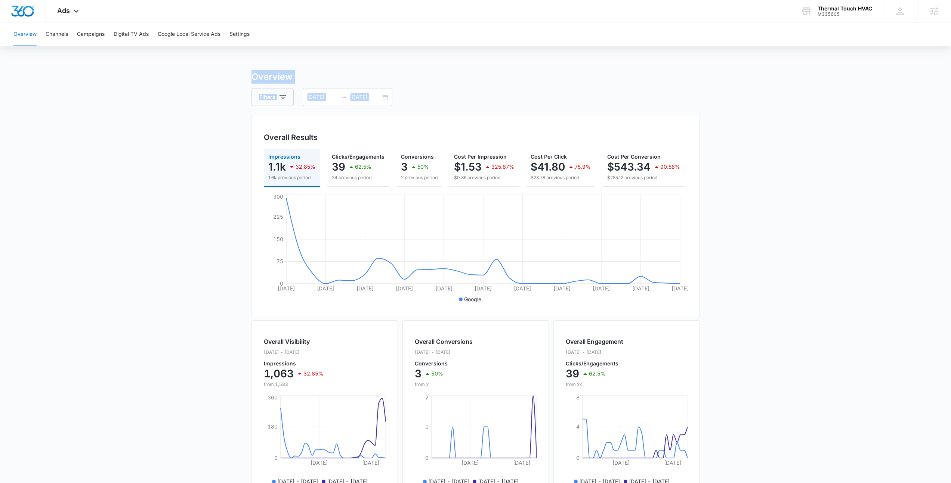
click at [426, 101] on div "Filters 09/08/2025 10/08/2025" at bounding box center [475, 97] width 448 height 18
drag, startPoint x: 426, startPoint y: 101, endPoint x: 218, endPoint y: 75, distance: 209.7
click at [218, 75] on main "Overview Filters 09/08/2025 10/08/2025 Overall Results Impressions 1.1k 32.85% …" at bounding box center [475, 338] width 951 height 536
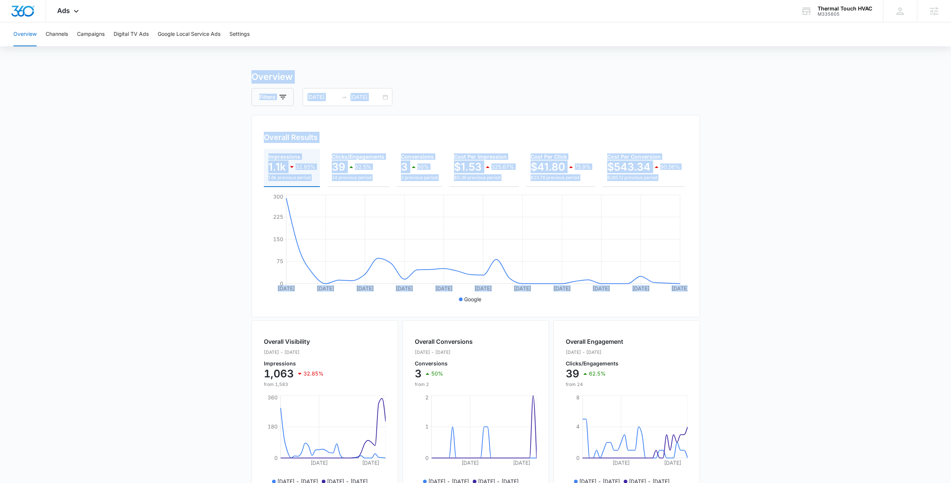
drag, startPoint x: 218, startPoint y: 75, endPoint x: 755, endPoint y: 306, distance: 585.0
click at [755, 306] on main "Overview Filters 09/08/2025 10/08/2025 Overall Results Impressions 1.1k 32.85% …" at bounding box center [475, 338] width 951 height 536
drag, startPoint x: 755, startPoint y: 306, endPoint x: 218, endPoint y: 78, distance: 583.8
click at [218, 78] on main "Overview Filters 09/08/2025 10/08/2025 Overall Results Impressions 1.1k 32.85% …" at bounding box center [475, 338] width 951 height 536
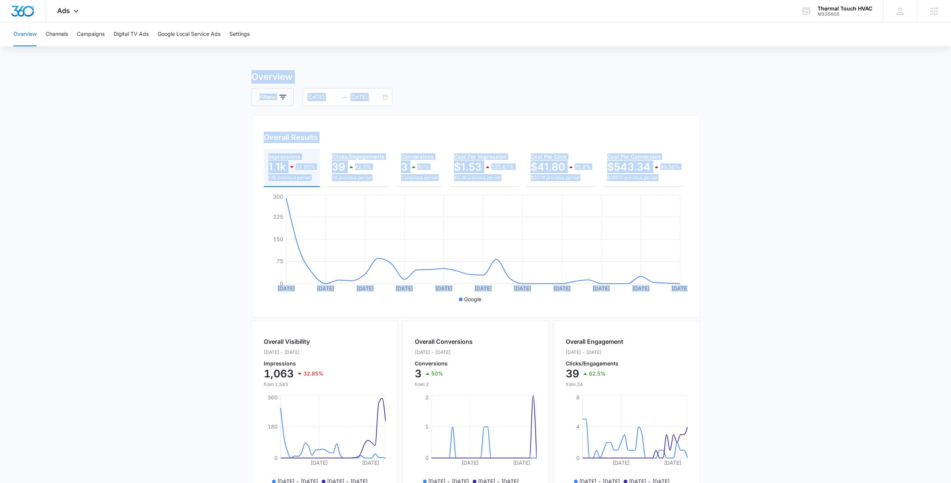
click at [218, 78] on main "Overview Filters 09/08/2025 10/08/2025 Overall Results Impressions 1.1k 32.85% …" at bounding box center [475, 338] width 951 height 536
drag, startPoint x: 218, startPoint y: 78, endPoint x: 798, endPoint y: 294, distance: 618.7
click at [798, 294] on main "Overview Filters 09/08/2025 10/08/2025 Overall Results Impressions 1.1k 32.85% …" at bounding box center [475, 338] width 951 height 536
drag, startPoint x: 798, startPoint y: 294, endPoint x: 186, endPoint y: 80, distance: 647.5
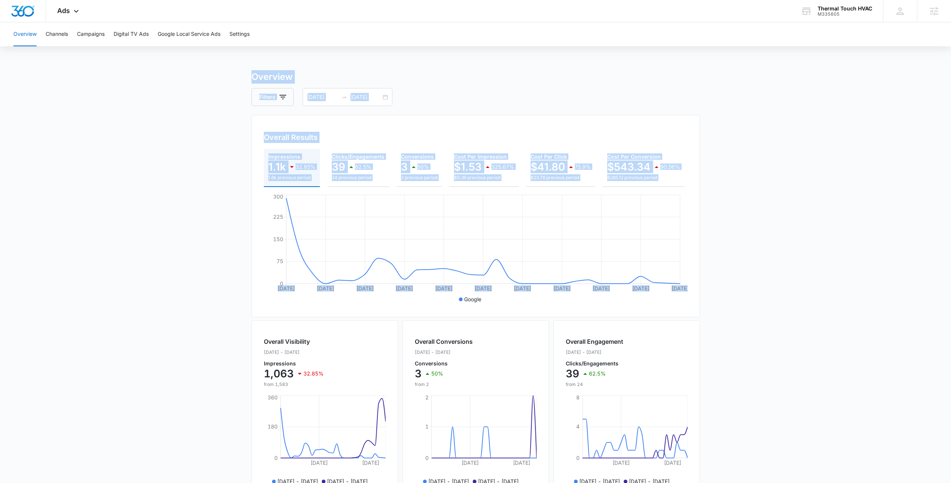
click at [186, 80] on main "Overview Filters 09/08/2025 10/08/2025 Overall Results Impressions 1.1k 32.85% …" at bounding box center [475, 338] width 951 height 536
drag, startPoint x: 186, startPoint y: 80, endPoint x: 703, endPoint y: 272, distance: 551.5
click at [703, 272] on main "Overview Filters 09/08/2025 10/08/2025 Overall Results Impressions 1.1k 32.85% …" at bounding box center [475, 338] width 951 height 536
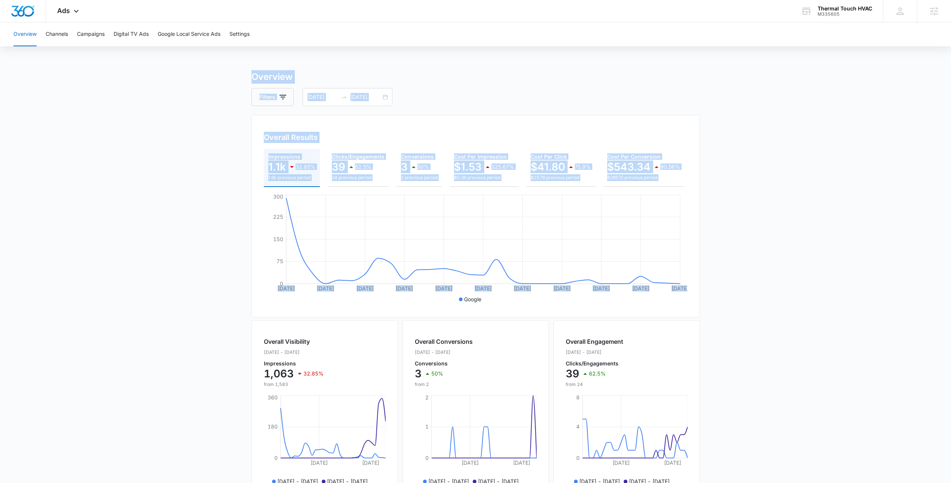
drag, startPoint x: 700, startPoint y: 299, endPoint x: 148, endPoint y: 68, distance: 598.4
click at [148, 68] on div "Overview Channels Campaigns Digital TV Ads Google Local Service Ads Settings Ov…" at bounding box center [475, 314] width 951 height 584
drag, startPoint x: 148, startPoint y: 68, endPoint x: 826, endPoint y: 288, distance: 712.7
click at [826, 288] on div "Overview Channels Campaigns Digital TV Ads Google Local Service Ads Settings Ov…" at bounding box center [475, 314] width 951 height 584
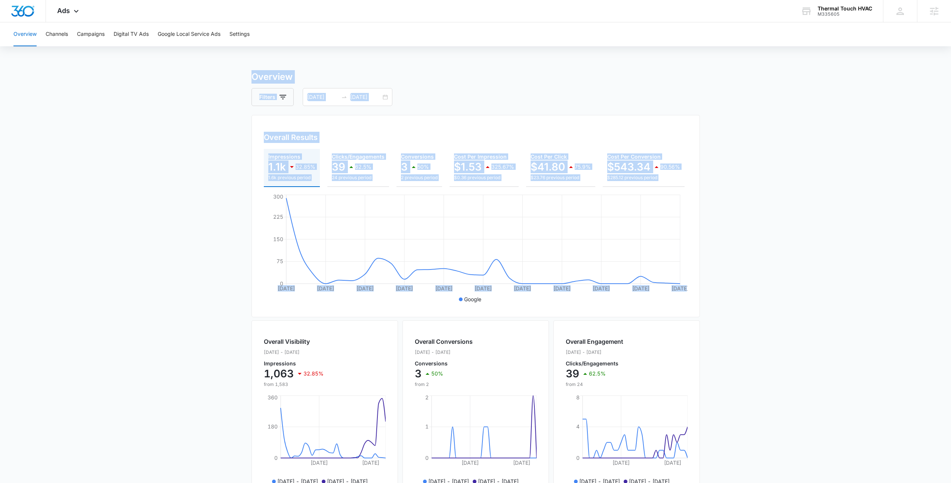
click at [826, 288] on main "Overview Filters 09/08/2025 10/08/2025 Overall Results Impressions 1.1k 32.85% …" at bounding box center [475, 338] width 951 height 536
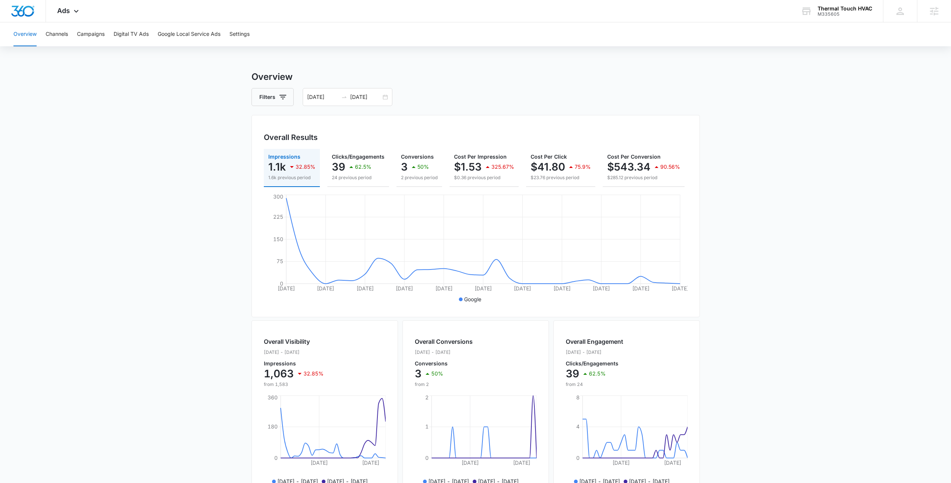
click at [826, 288] on main "Overview Filters 09/08/2025 10/08/2025 Overall Results Impressions 1.1k 32.85% …" at bounding box center [475, 338] width 951 height 536
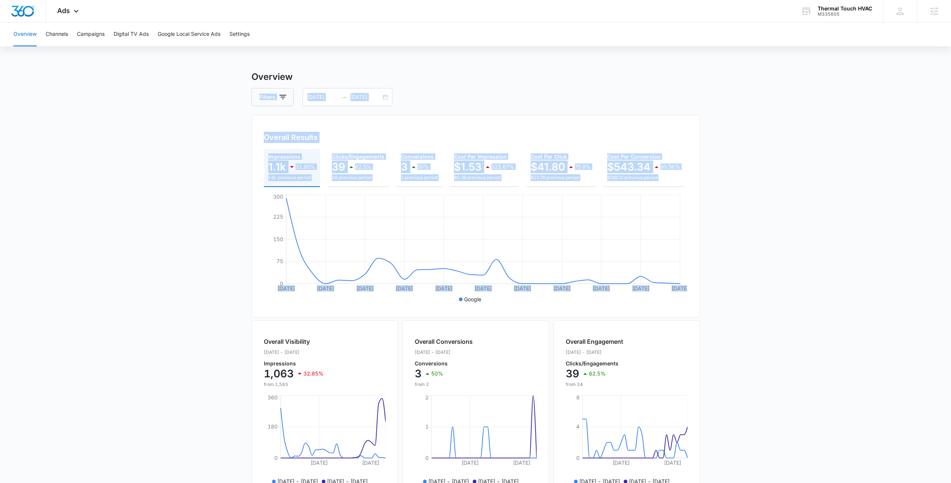
drag, startPoint x: 789, startPoint y: 300, endPoint x: 219, endPoint y: 87, distance: 608.3
click at [219, 87] on main "Overview Filters 09/08/2025 10/08/2025 Overall Results Impressions 1.1k 32.85% …" at bounding box center [475, 338] width 951 height 536
drag, startPoint x: 224, startPoint y: 80, endPoint x: 732, endPoint y: 293, distance: 550.8
click at [732, 293] on main "Overview Filters 09/08/2025 10/08/2025 Overall Results Impressions 1.1k 32.85% …" at bounding box center [475, 338] width 951 height 536
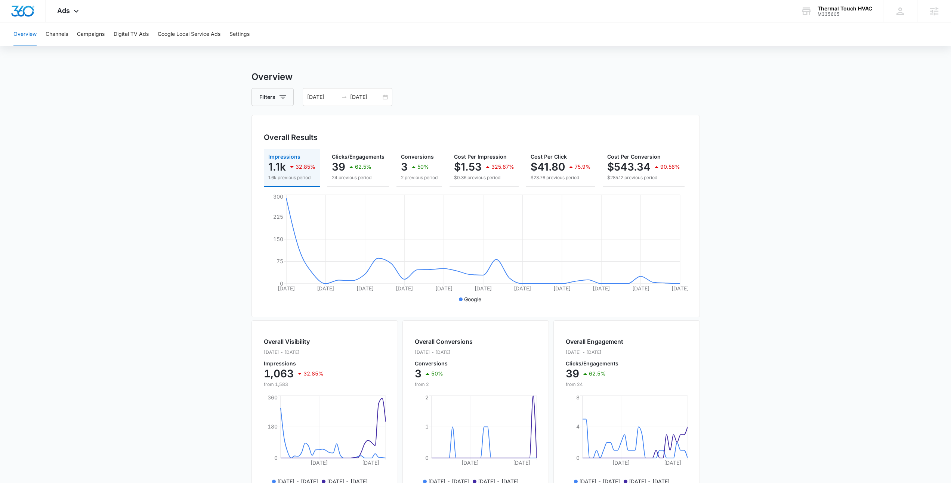
click at [732, 294] on main "Overview Filters 09/08/2025 10/08/2025 Overall Results Impressions 1.1k 32.85% …" at bounding box center [475, 338] width 951 height 536
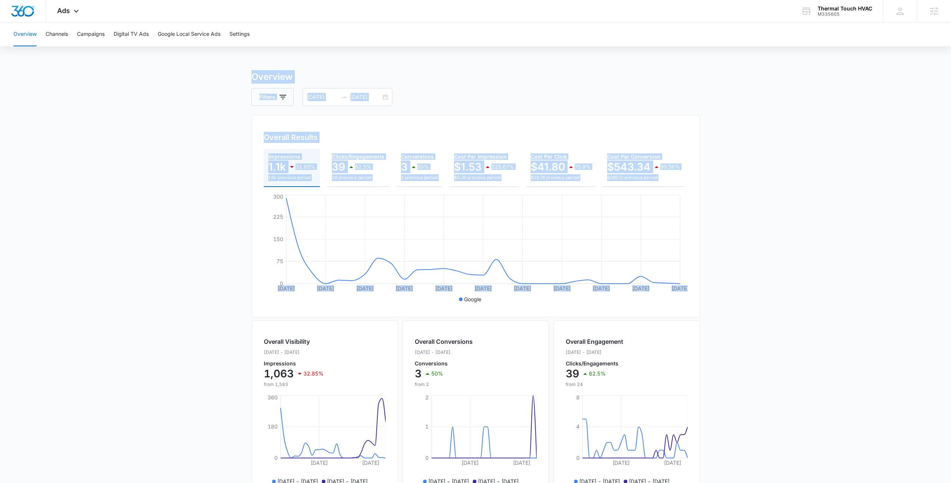
drag, startPoint x: 732, startPoint y: 294, endPoint x: 146, endPoint y: 61, distance: 630.6
click at [146, 61] on div "Overview Channels Campaigns Digital TV Ads Google Local Service Ads Settings Ov…" at bounding box center [475, 314] width 951 height 584
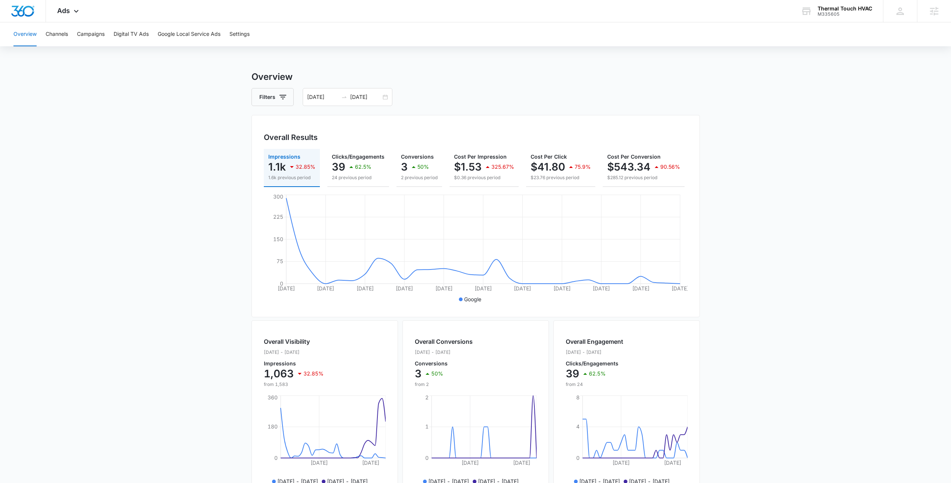
click at [146, 61] on div "Overview Channels Campaigns Digital TV Ads Google Local Service Ads Settings Ov…" at bounding box center [475, 314] width 951 height 584
click at [188, 88] on main "Overview Filters 09/08/2025 10/08/2025 Overall Results Impressions 1.1k 32.85% …" at bounding box center [475, 338] width 951 height 536
click at [186, 144] on main "Overview Filters 09/08/2025 10/08/2025 Overall Results Impressions 1.1k 32.85% …" at bounding box center [475, 338] width 951 height 536
click at [193, 146] on main "Overview Filters 09/08/2025 10/08/2025 Overall Results Impressions 1.1k 32.85% …" at bounding box center [475, 338] width 951 height 536
click at [489, 27] on div "Overview Channels Campaigns Digital TV Ads Google Local Service Ads Settings" at bounding box center [475, 34] width 933 height 24
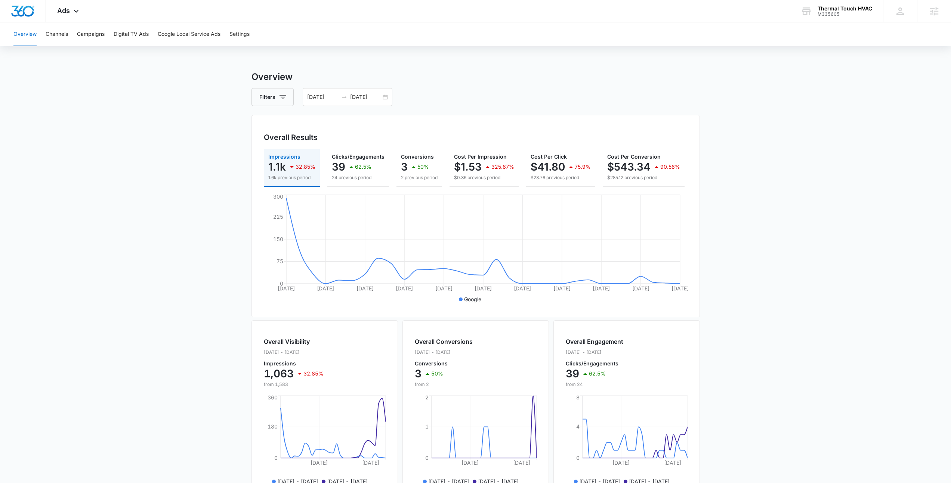
click at [489, 27] on div "Overview Channels Campaigns Digital TV Ads Google Local Service Ads Settings" at bounding box center [475, 34] width 933 height 24
click at [294, 16] on div "Ads Apps Reputation Websites Forms CRM Email Social Payments POS Content Ads In…" at bounding box center [475, 11] width 951 height 22
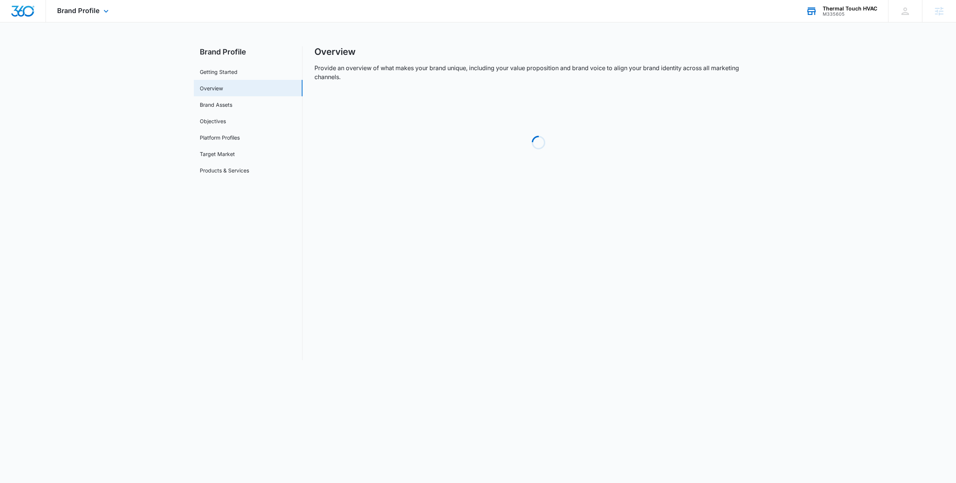
click at [861, 12] on div "M335605" at bounding box center [850, 14] width 55 height 5
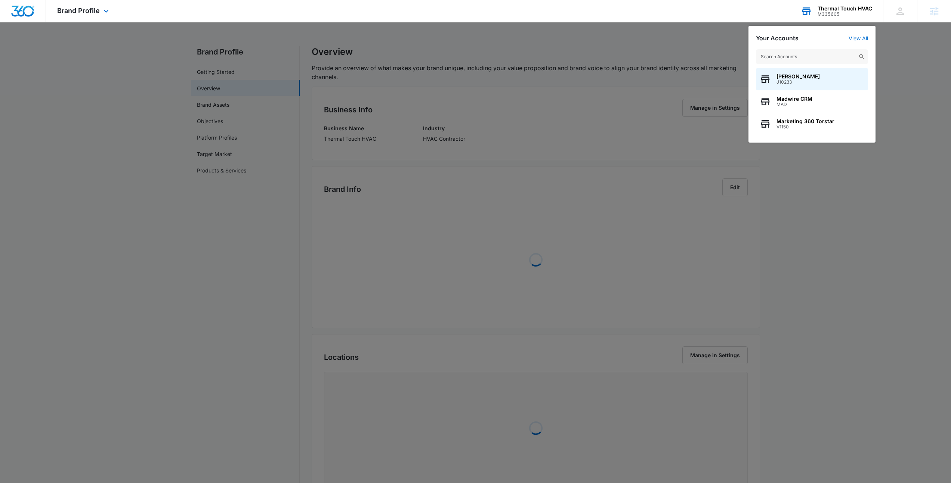
click at [825, 55] on input "text" at bounding box center [812, 56] width 112 height 15
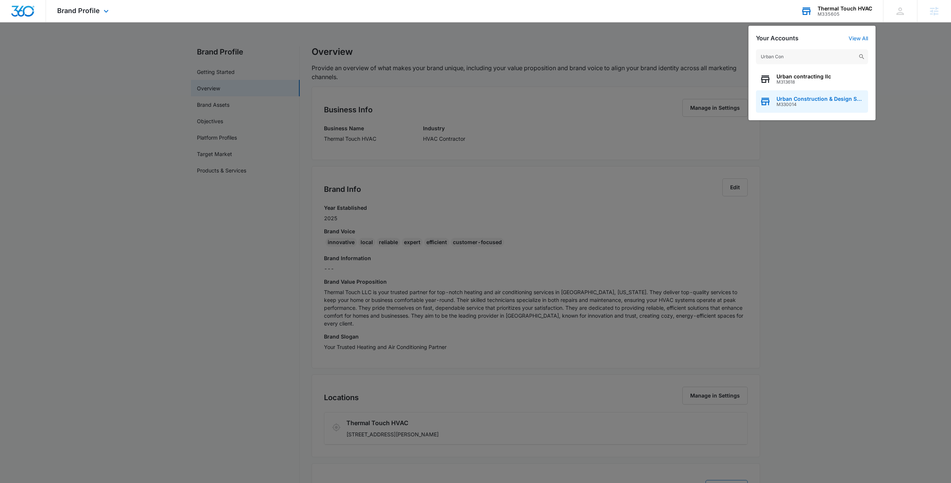
type input "Urban Con"
click at [811, 103] on span "M330014" at bounding box center [820, 104] width 88 height 5
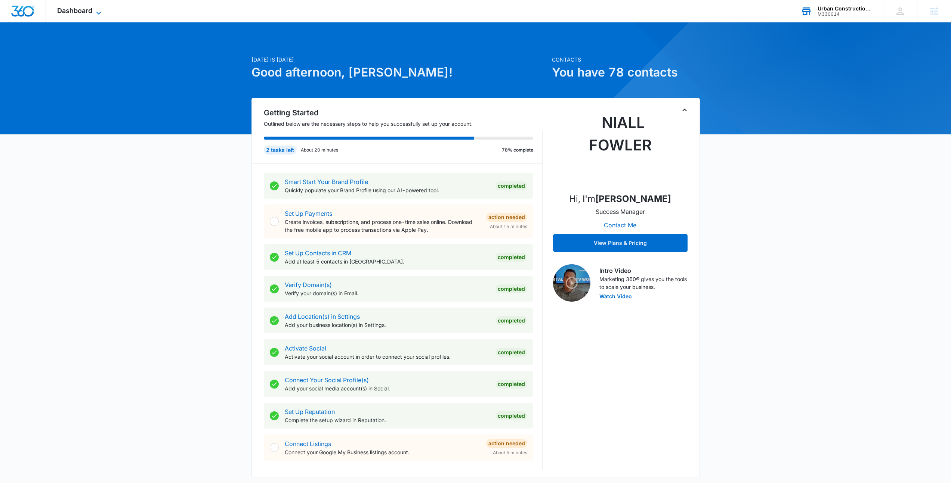
click at [82, 13] on span "Dashboard" at bounding box center [74, 11] width 35 height 8
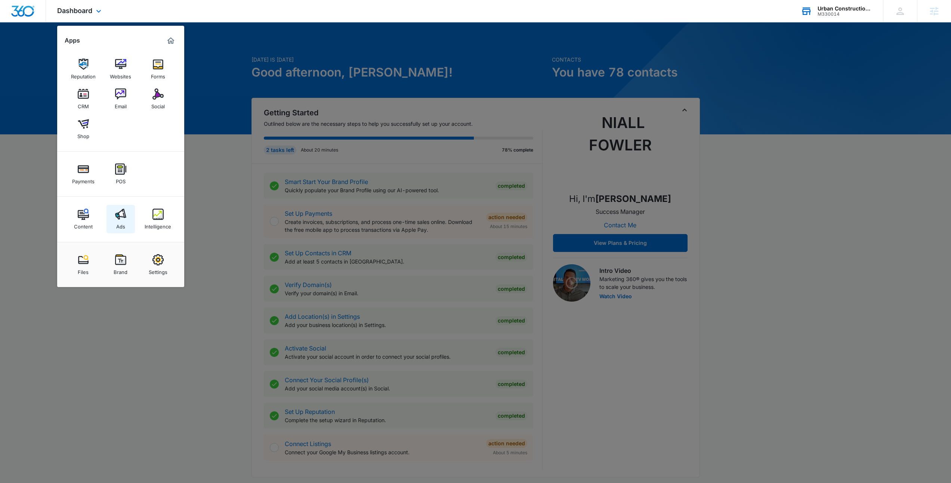
click at [117, 224] on div "Ads" at bounding box center [120, 225] width 9 height 10
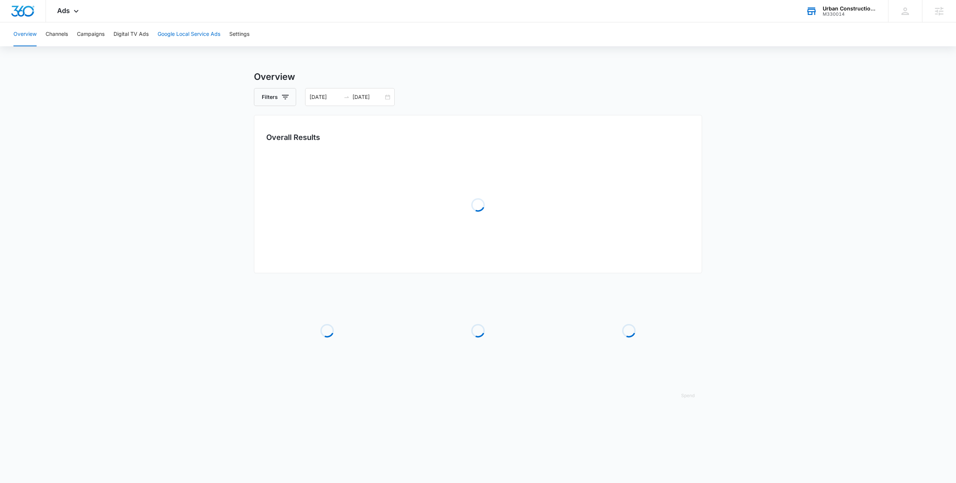
click at [202, 39] on button "Google Local Service Ads" at bounding box center [189, 34] width 63 height 24
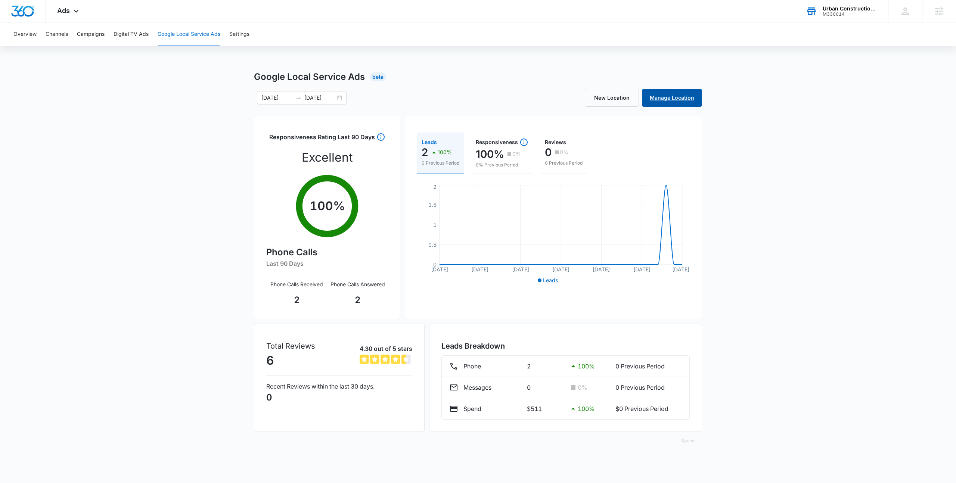
click at [659, 96] on link "Manage Location" at bounding box center [672, 98] width 60 height 18
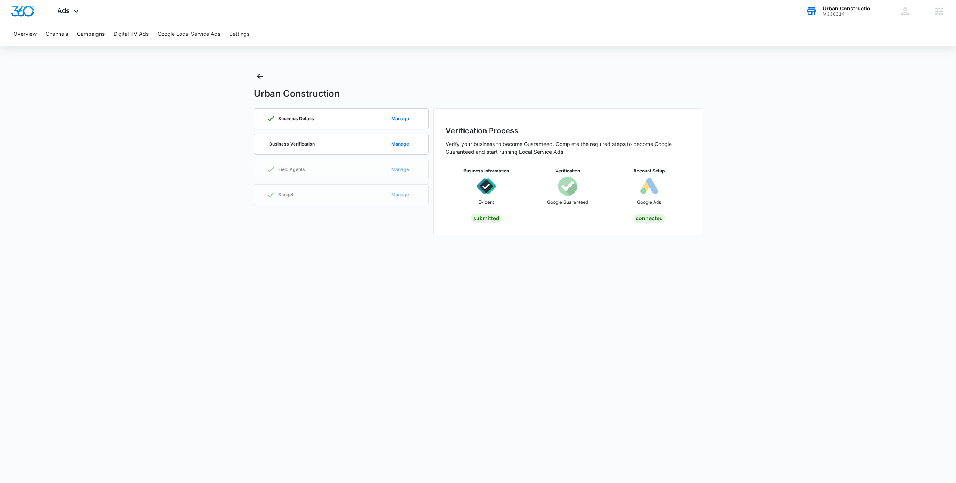
click at [386, 146] on button "Manage" at bounding box center [400, 144] width 32 height 18
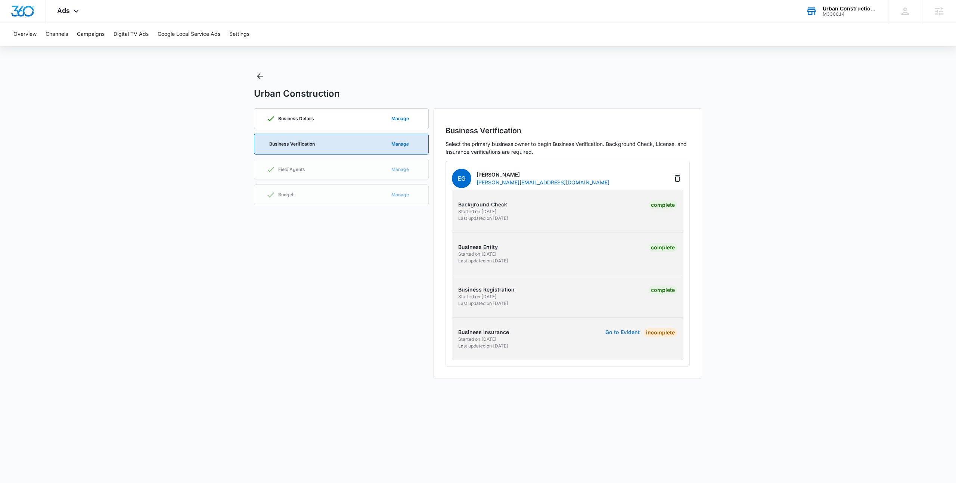
click at [622, 334] on button "Go to Evident" at bounding box center [623, 332] width 34 height 5
click at [832, 13] on div "M330014" at bounding box center [850, 14] width 55 height 5
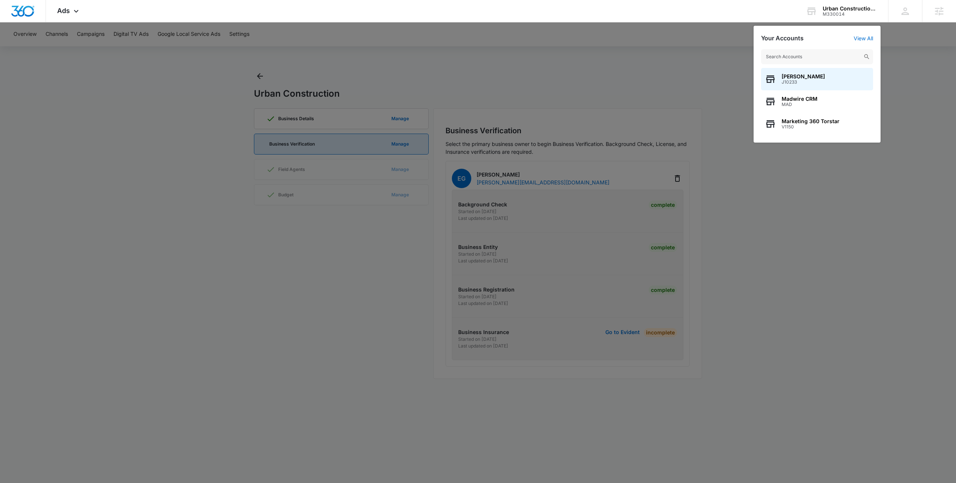
click at [784, 54] on input "text" at bounding box center [817, 56] width 112 height 15
type input "Total Comfort"
click at [833, 78] on span "Total Comfort Heating and Cooling" at bounding box center [826, 77] width 88 height 6
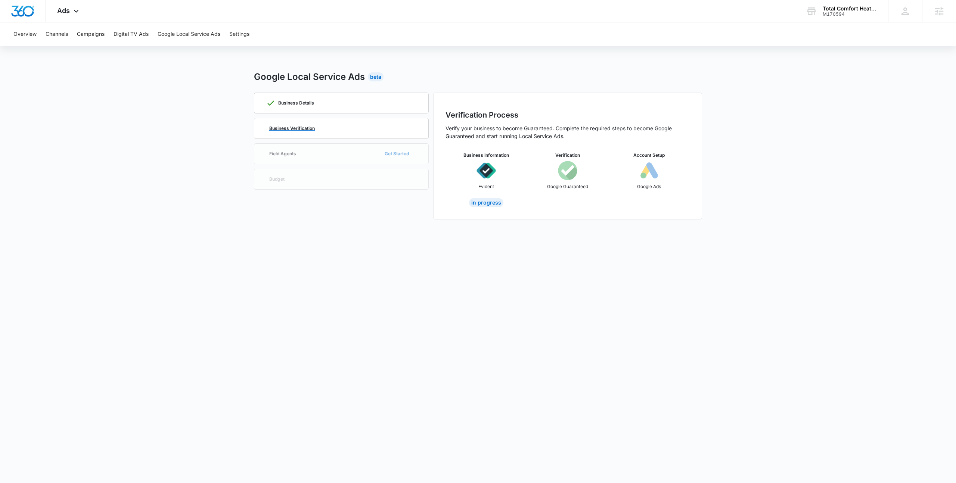
click at [356, 129] on div "Business Verification" at bounding box center [341, 128] width 150 height 20
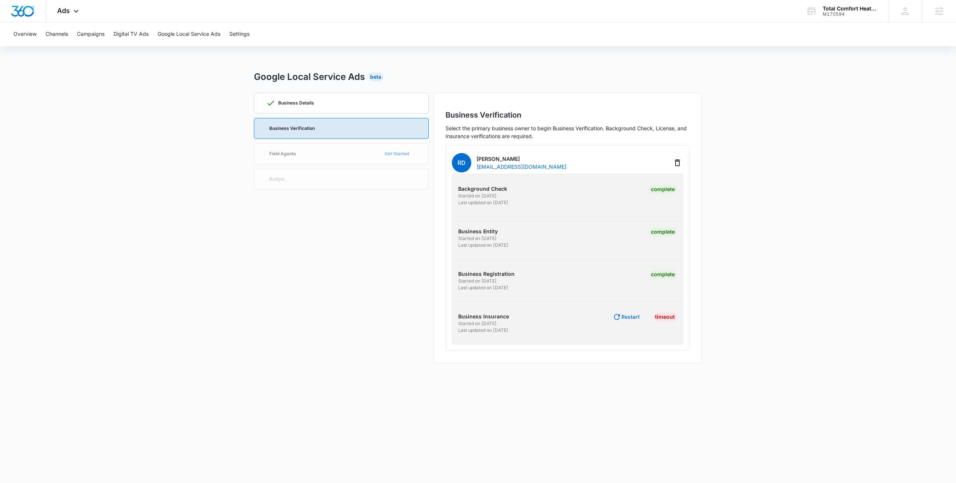
click at [632, 316] on button "Restart" at bounding box center [626, 317] width 27 height 9
click at [616, 319] on button "Go to Evident" at bounding box center [623, 316] width 34 height 5
click at [845, 267] on main "Google Local Service Ads Beta Business Details Business Verification Field Agen…" at bounding box center [478, 221] width 956 height 302
click at [843, 266] on main "Google Local Service Ads Beta Business Details Business Verification Field Agen…" at bounding box center [478, 221] width 956 height 302
click at [736, 210] on main "Google Local Service Ads Beta Business Details Business Verification Field Agen…" at bounding box center [478, 221] width 956 height 302
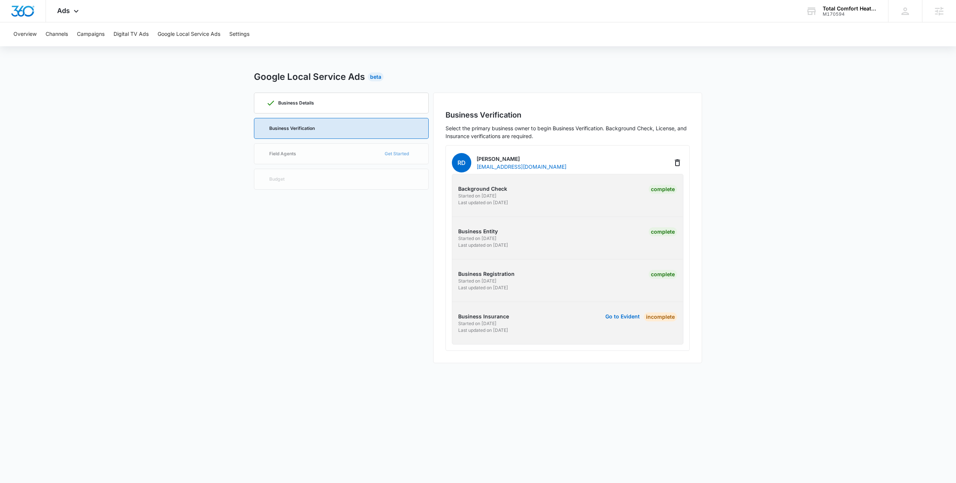
click at [734, 208] on main "Google Local Service Ads Beta Business Details Business Verification Field Agen…" at bounding box center [478, 221] width 956 height 302
click at [733, 207] on main "Google Local Service Ads Beta Business Details Business Verification Field Agen…" at bounding box center [478, 221] width 956 height 302
click at [544, 317] on p "Business Insurance" at bounding box center [511, 317] width 107 height 8
click at [542, 318] on p "Business Insurance" at bounding box center [511, 317] width 107 height 8
click at [778, 251] on main "Google Local Service Ads Beta Business Details Business Verification Field Agen…" at bounding box center [478, 221] width 956 height 302
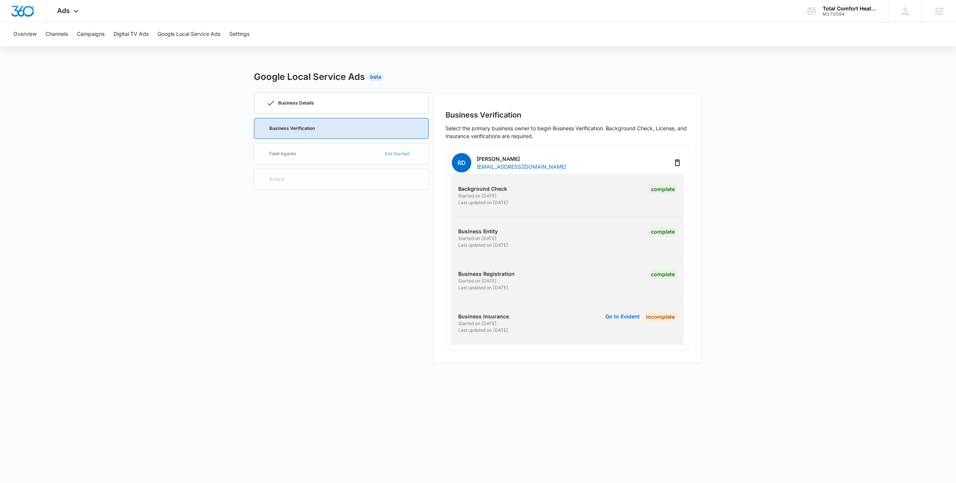
click at [723, 151] on main "Google Local Service Ads Beta Business Details Business Verification Field Agen…" at bounding box center [478, 221] width 956 height 302
click at [765, 318] on main "Google Local Service Ads Beta Business Details Business Verification Field Agen…" at bounding box center [478, 221] width 956 height 302
click at [788, 283] on main "Google Local Service Ads Beta Business Details Business Verification Field Agen…" at bounding box center [478, 221] width 956 height 302
click at [810, 137] on main "Google Local Service Ads Beta Business Details Business Verification Field Agen…" at bounding box center [478, 221] width 956 height 302
click at [814, 125] on main "Google Local Service Ads Beta Business Details Business Verification Field Agen…" at bounding box center [478, 221] width 956 height 302
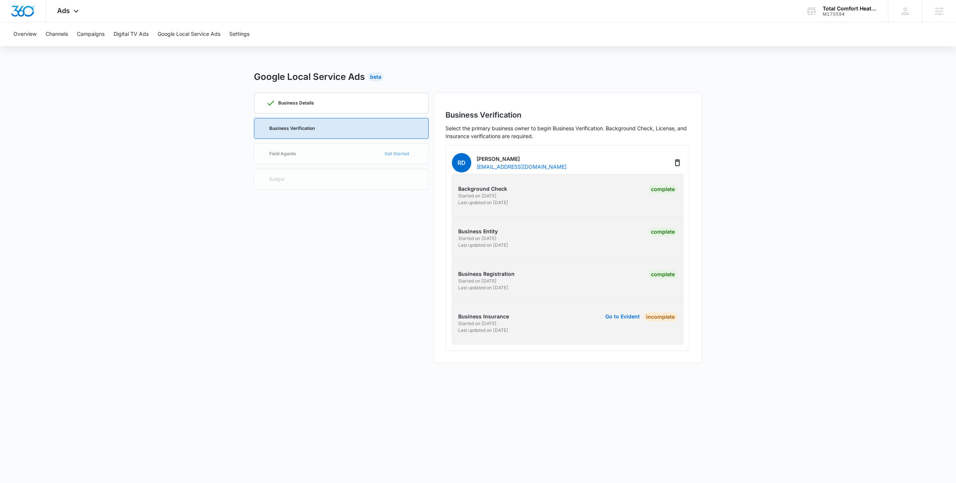
click at [810, 126] on main "Google Local Service Ads Beta Business Details Business Verification Field Agen…" at bounding box center [478, 221] width 956 height 302
click at [863, 175] on main "Google Local Service Ads Beta Business Details Business Verification Field Agen…" at bounding box center [478, 221] width 956 height 302
click at [678, 37] on div "Overview Channels Campaigns Digital TV Ads Google Local Service Ads Settings" at bounding box center [478, 34] width 938 height 24
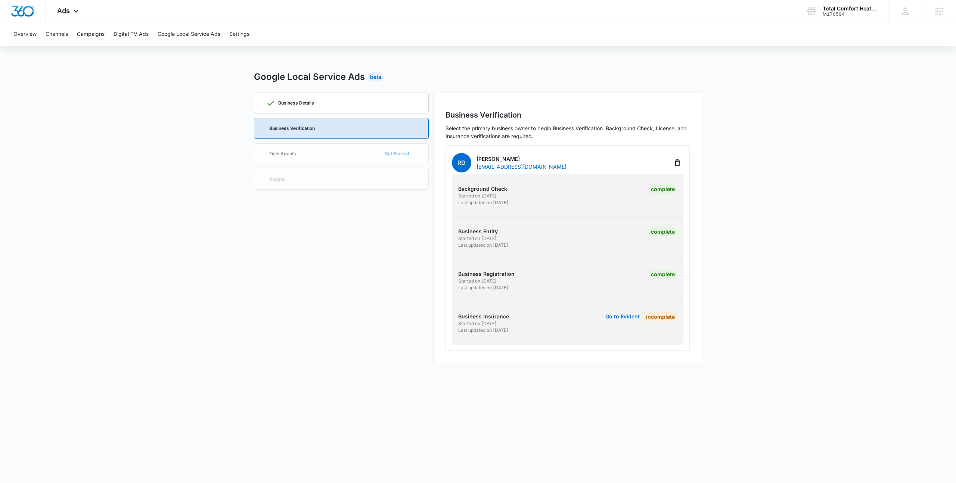
click at [387, 71] on div "Google Local Service Ads Beta" at bounding box center [478, 76] width 448 height 13
drag, startPoint x: 384, startPoint y: 78, endPoint x: 200, endPoint y: 80, distance: 184.2
click at [200, 80] on main "Google Local Service Ads Beta Business Details Business Verification Field Agen…" at bounding box center [478, 221] width 956 height 302
drag, startPoint x: 200, startPoint y: 80, endPoint x: 495, endPoint y: 80, distance: 294.4
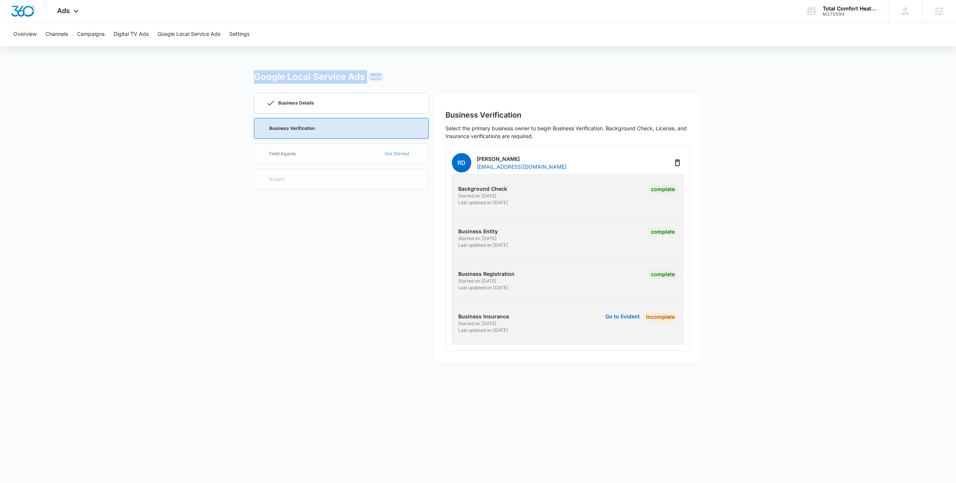
click at [495, 80] on main "Google Local Service Ads Beta Business Details Business Verification Field Agen…" at bounding box center [478, 221] width 956 height 302
click at [495, 80] on div "Google Local Service Ads Beta" at bounding box center [478, 76] width 448 height 13
click at [487, 80] on div "Google Local Service Ads Beta" at bounding box center [478, 76] width 448 height 13
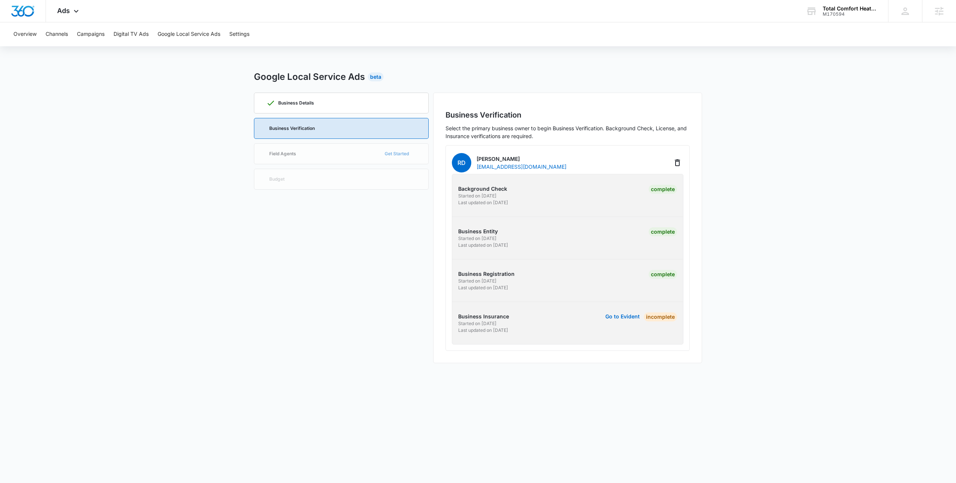
click at [423, 73] on div "Google Local Service Ads Beta" at bounding box center [478, 76] width 448 height 13
click at [425, 61] on div "Overview Channels Campaigns Digital TV Ads Google Local Service Ads Settings Go…" at bounding box center [478, 197] width 956 height 350
